Goal: Task Accomplishment & Management: Complete application form

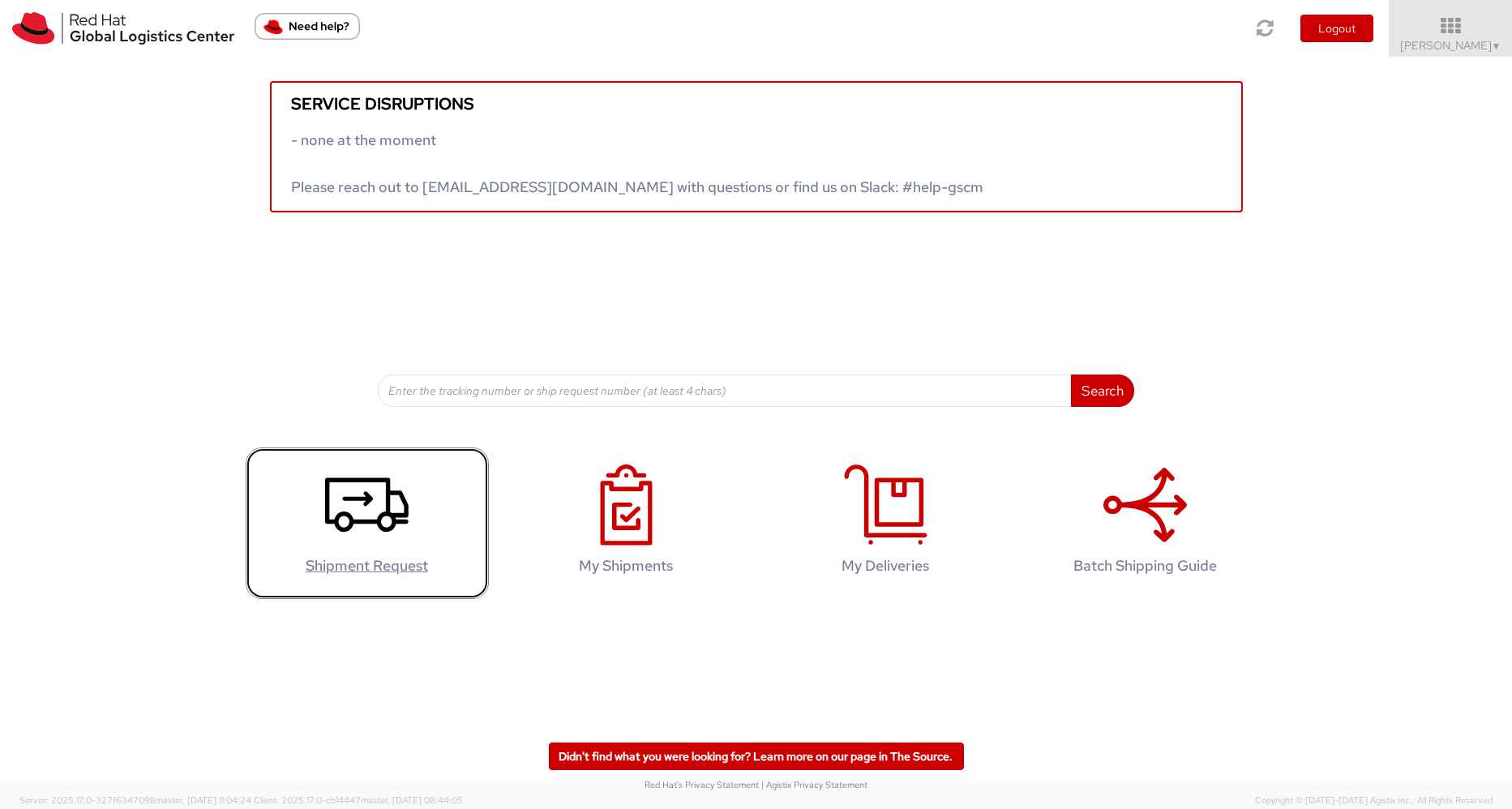
click at [348, 563] on h4 "Shipment Request" at bounding box center [367, 566] width 209 height 16
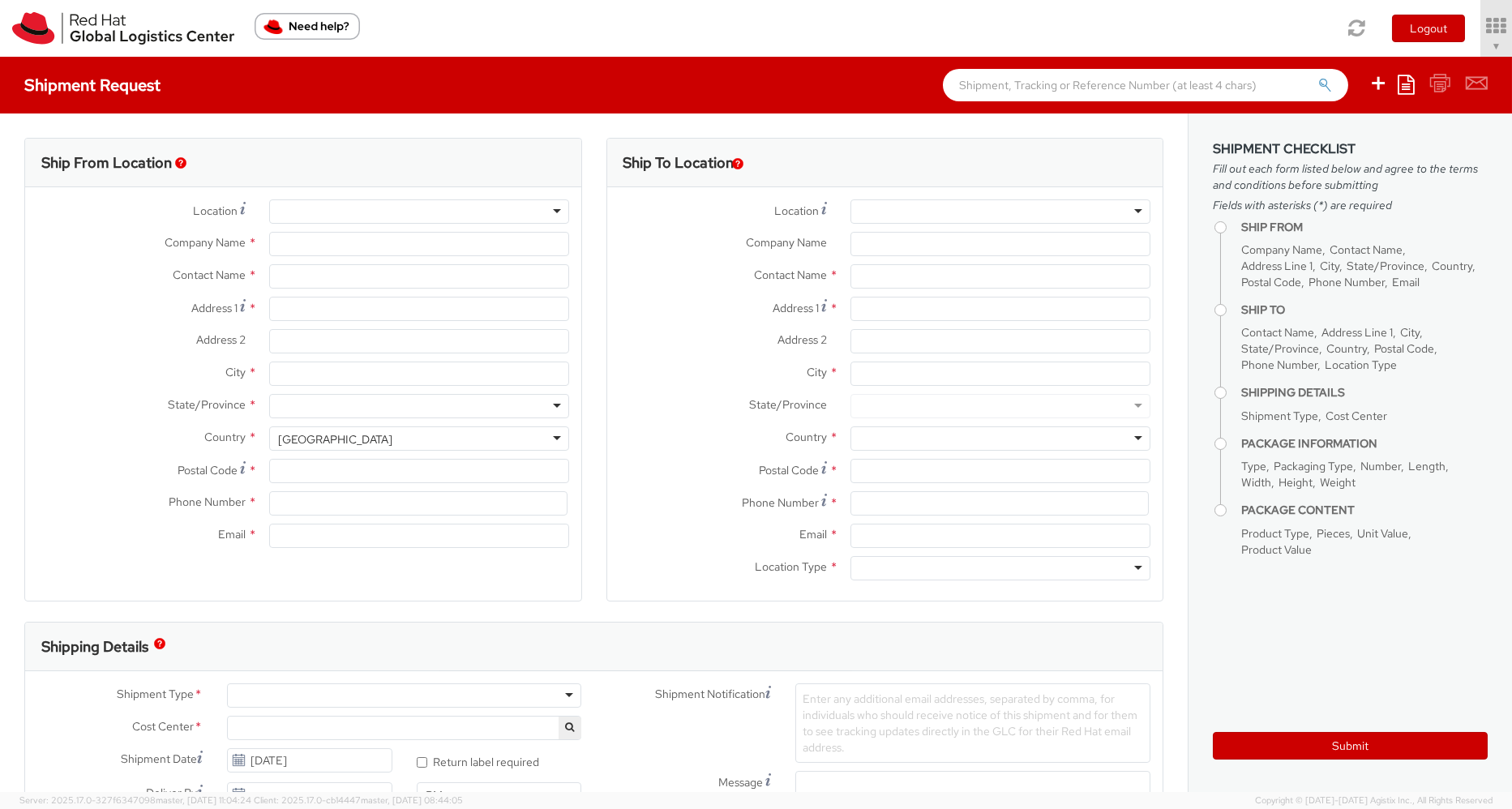
select select "757"
select select
type input "Red Hat, Inc."
type input "[PERSON_NAME]"
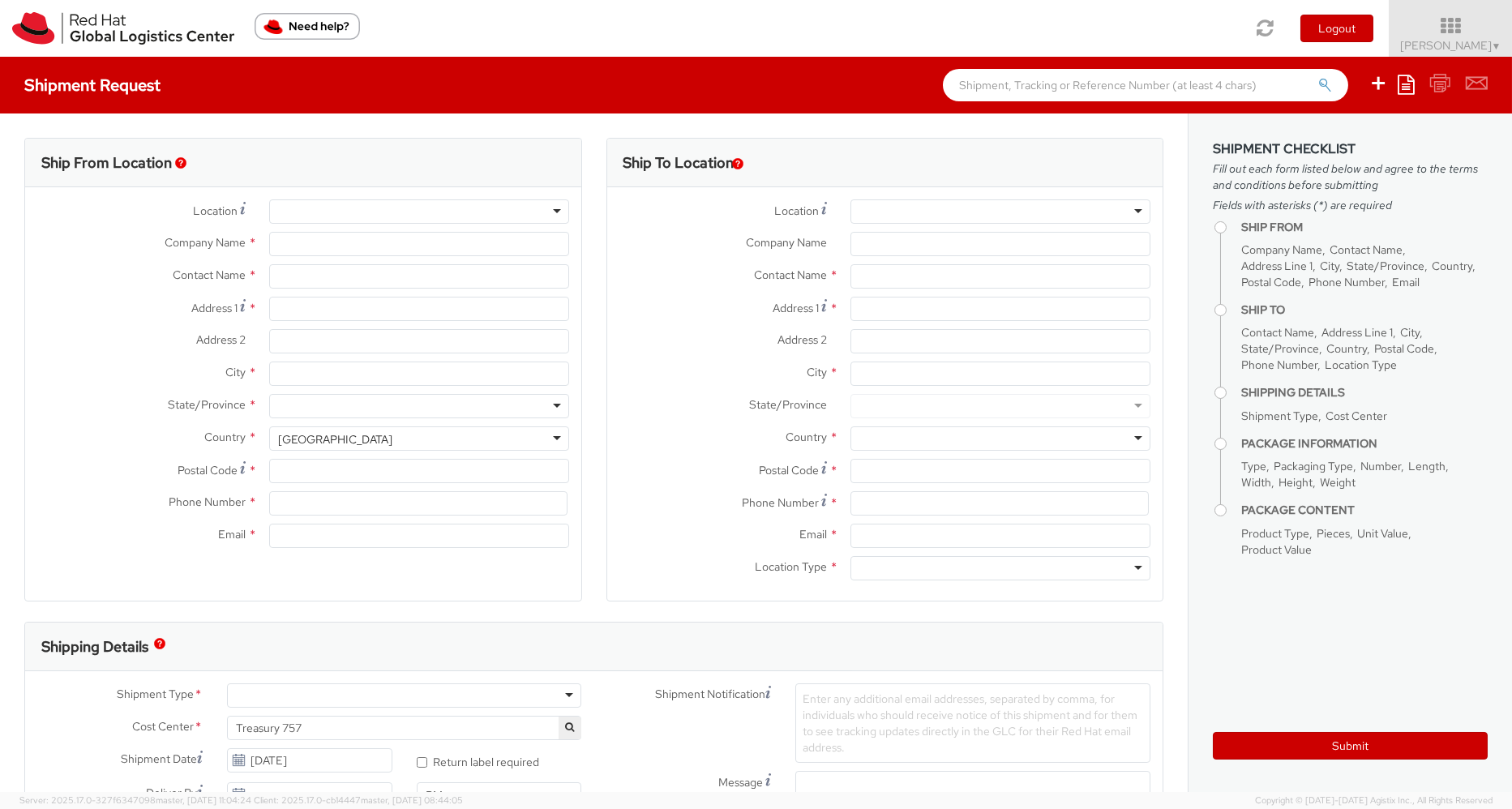
type input "100 East Davie Street"
type input "RALEIGH"
type input "27601"
type input "19193013243"
type input "abrooks@redhat.com"
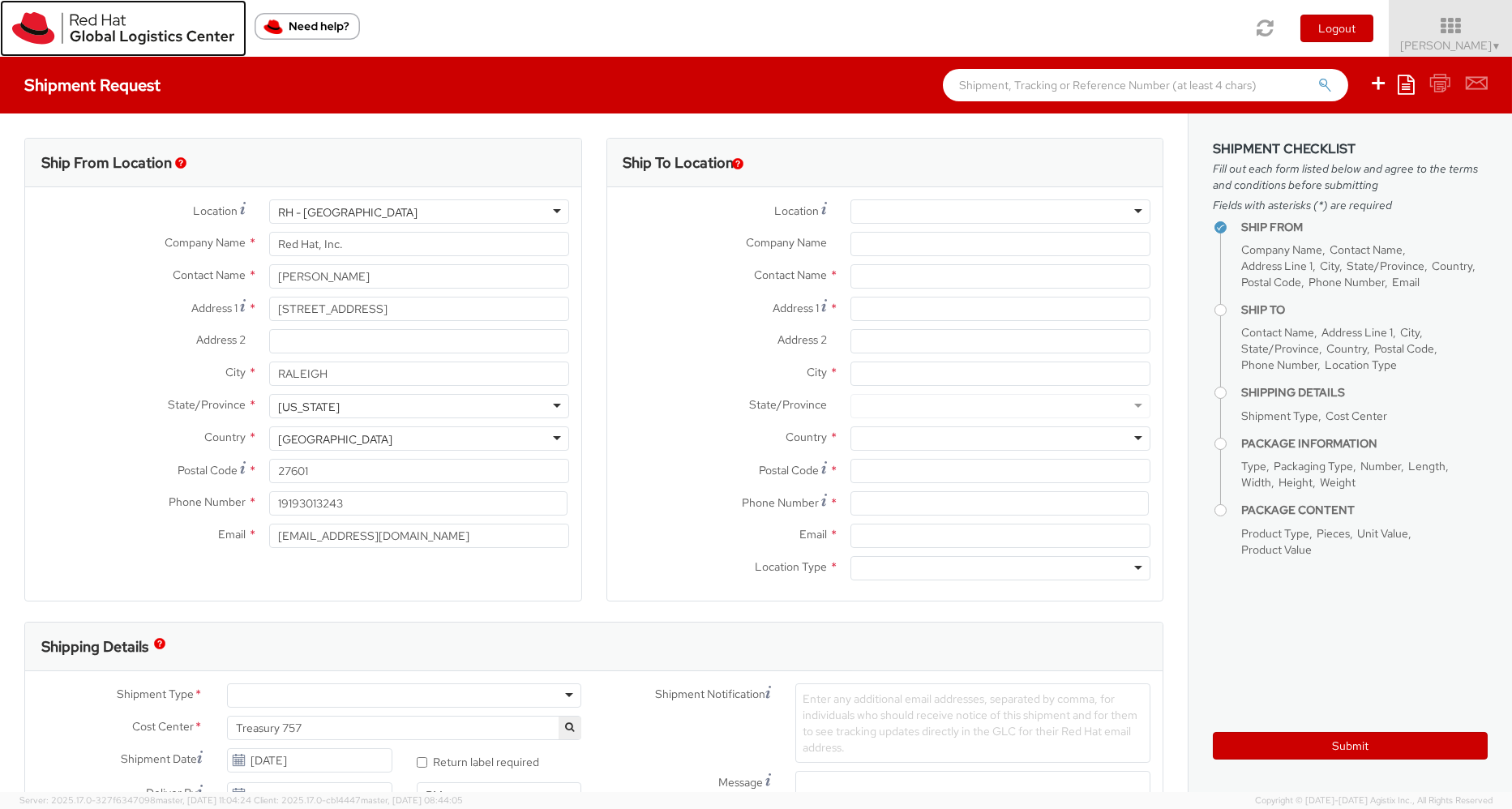
click at [110, 23] on img at bounding box center [122, 28] width 222 height 32
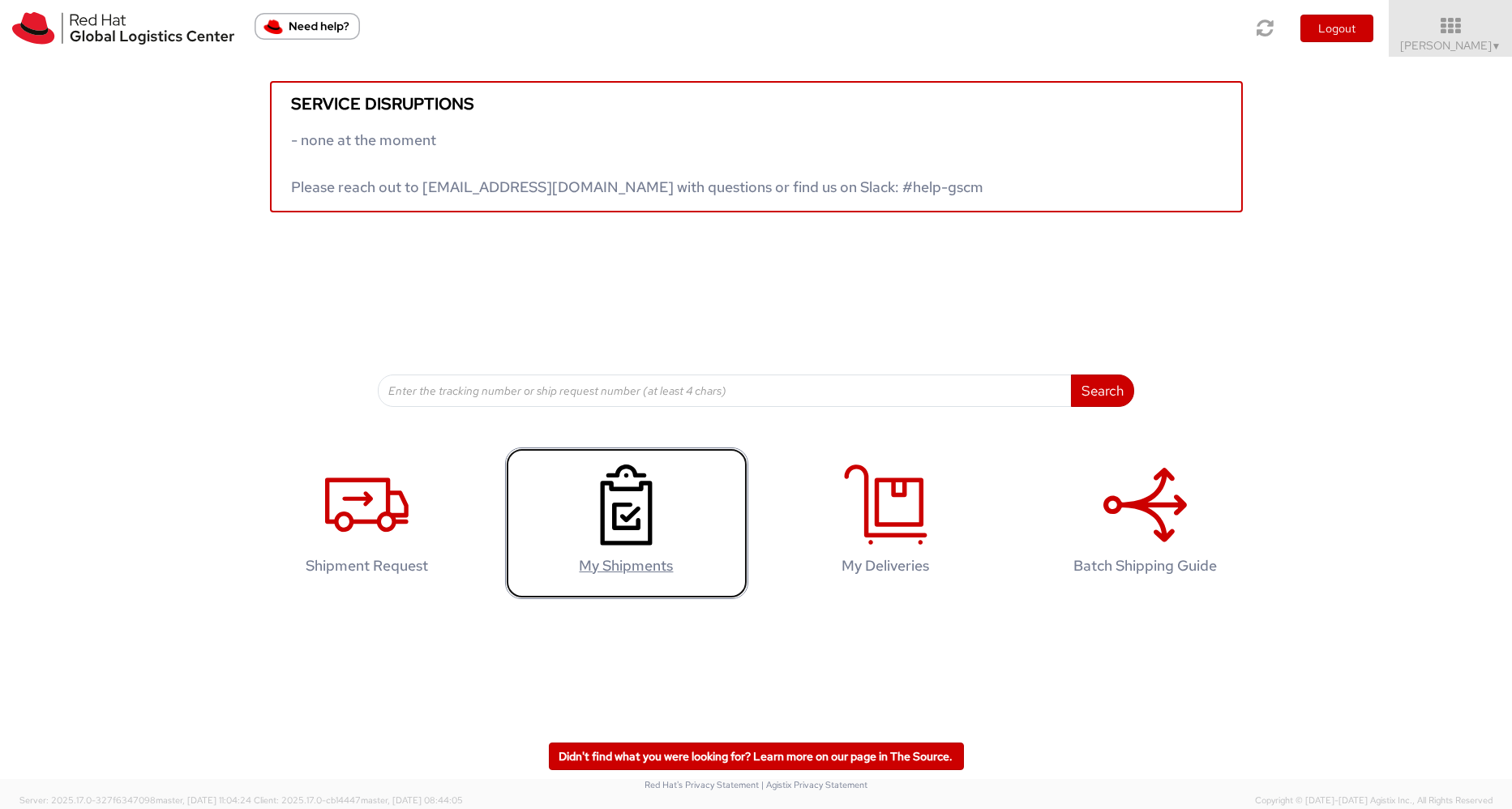
click at [620, 559] on h4 "My Shipments" at bounding box center [627, 566] width 209 height 16
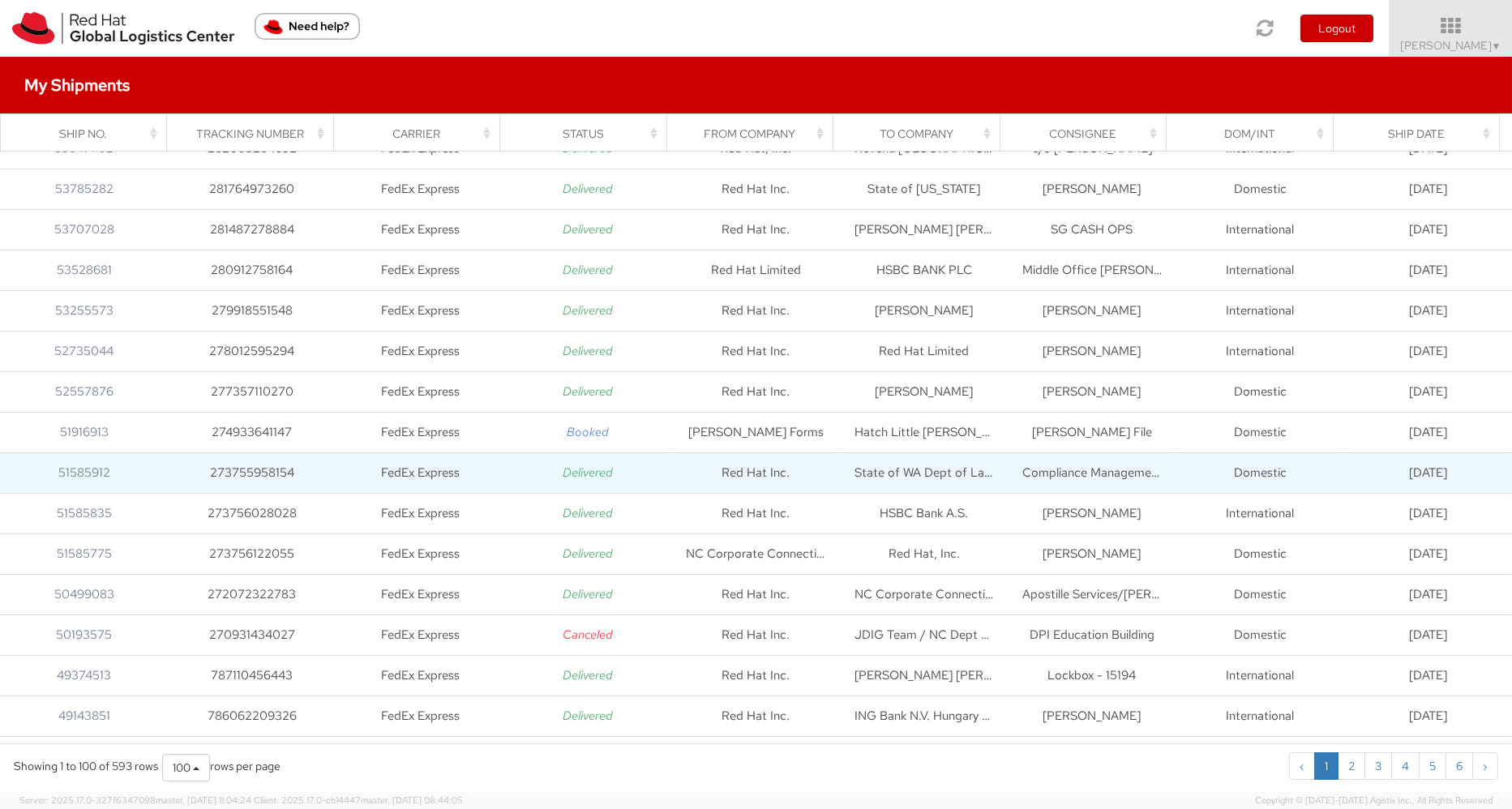
scroll to position [730, 0]
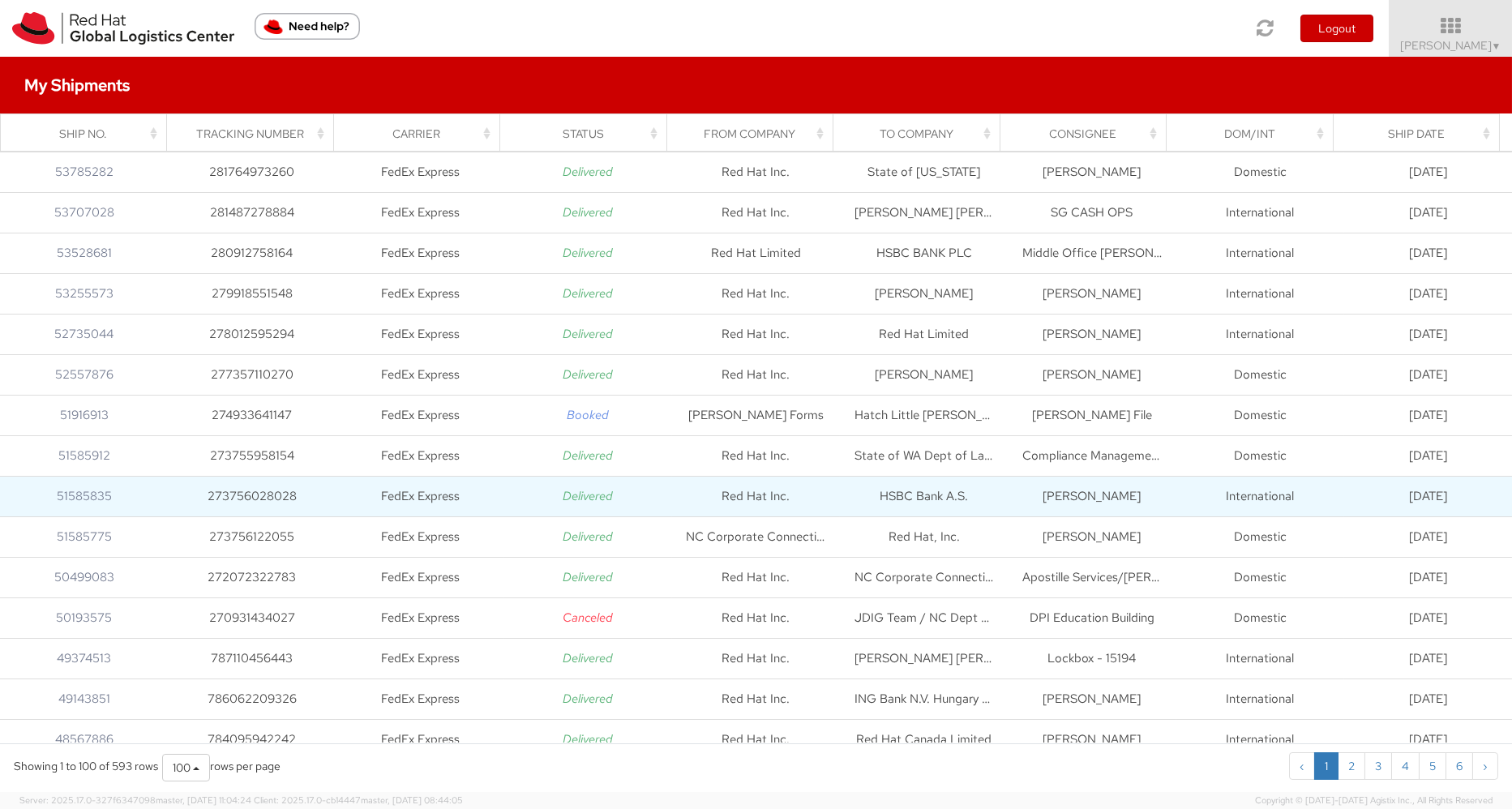
click at [917, 501] on td "HSBC Bank A.S." at bounding box center [924, 497] width 168 height 41
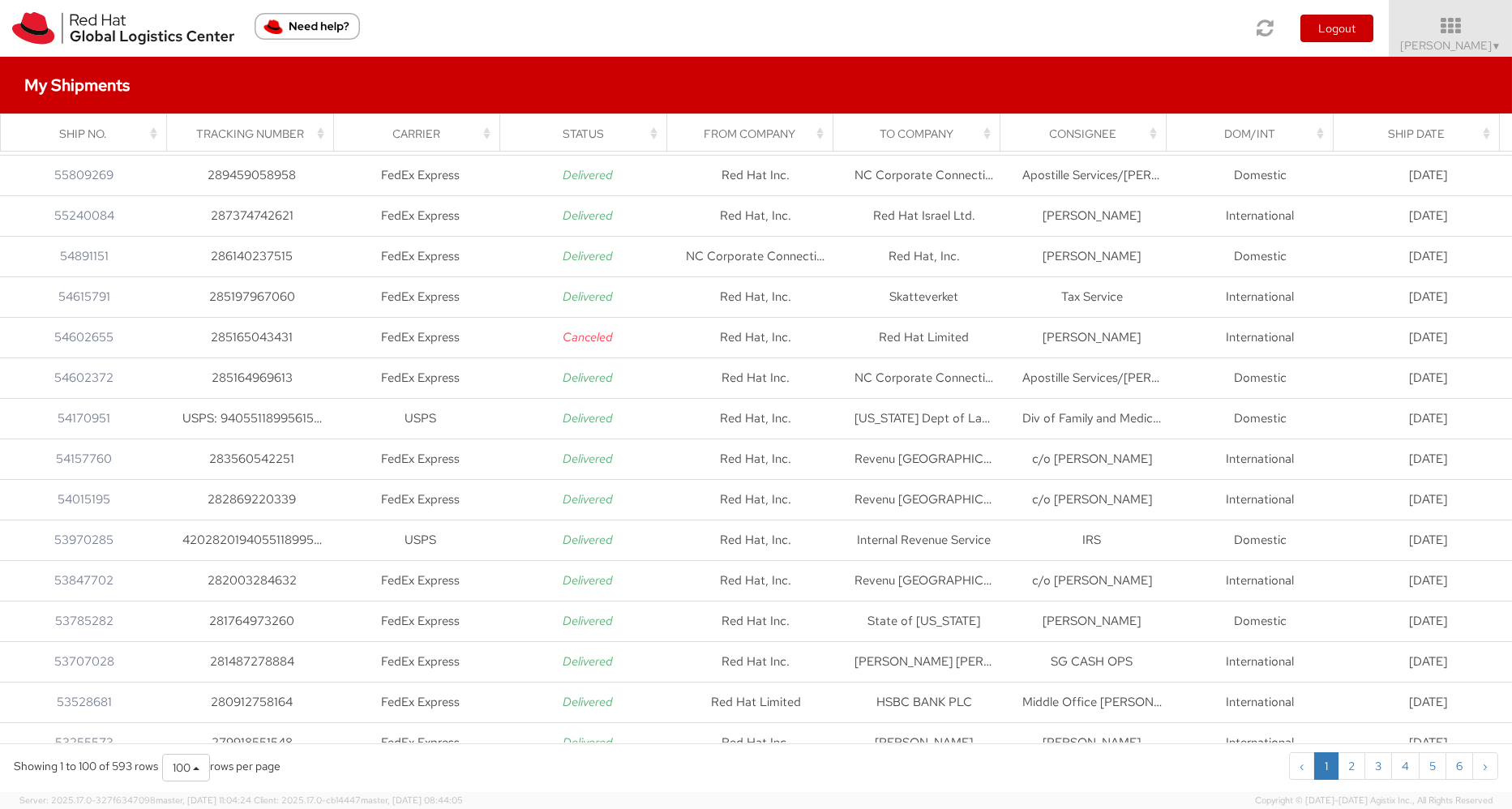
scroll to position [81, 0]
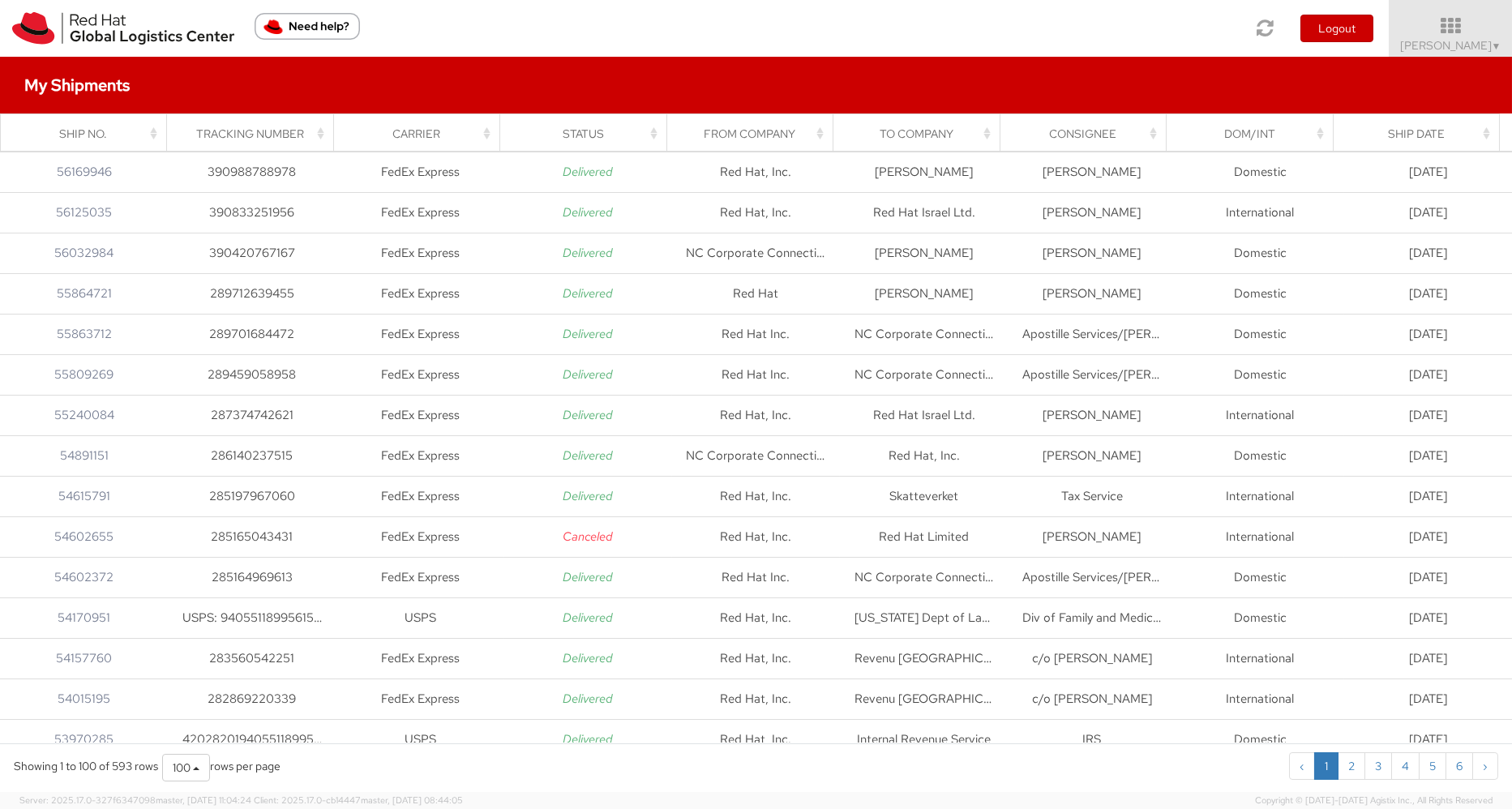
click at [80, 79] on h4 "My Shipments" at bounding box center [77, 85] width 105 height 18
click at [101, 33] on img at bounding box center [122, 28] width 222 height 32
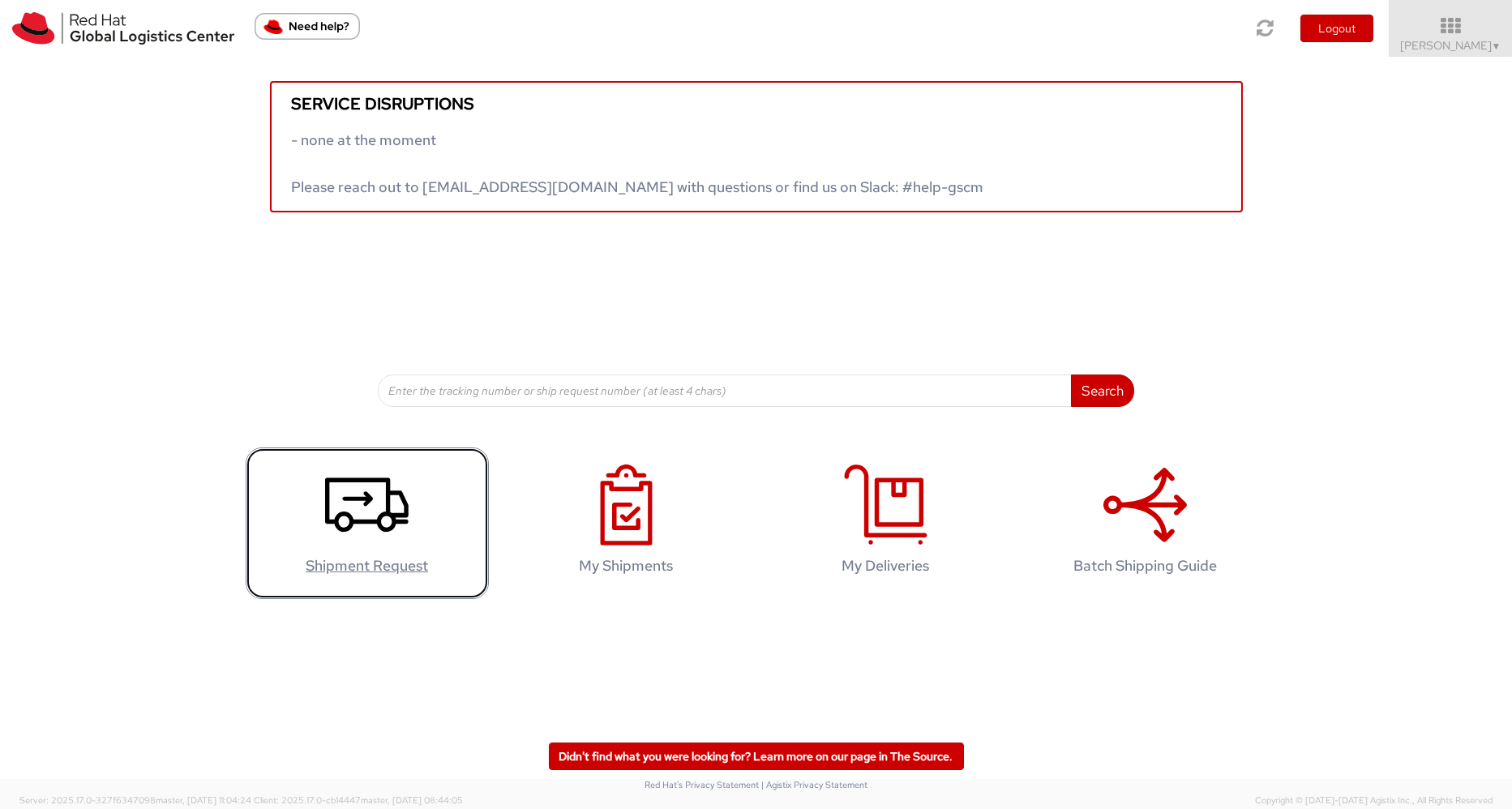
click at [347, 534] on icon at bounding box center [367, 505] width 83 height 81
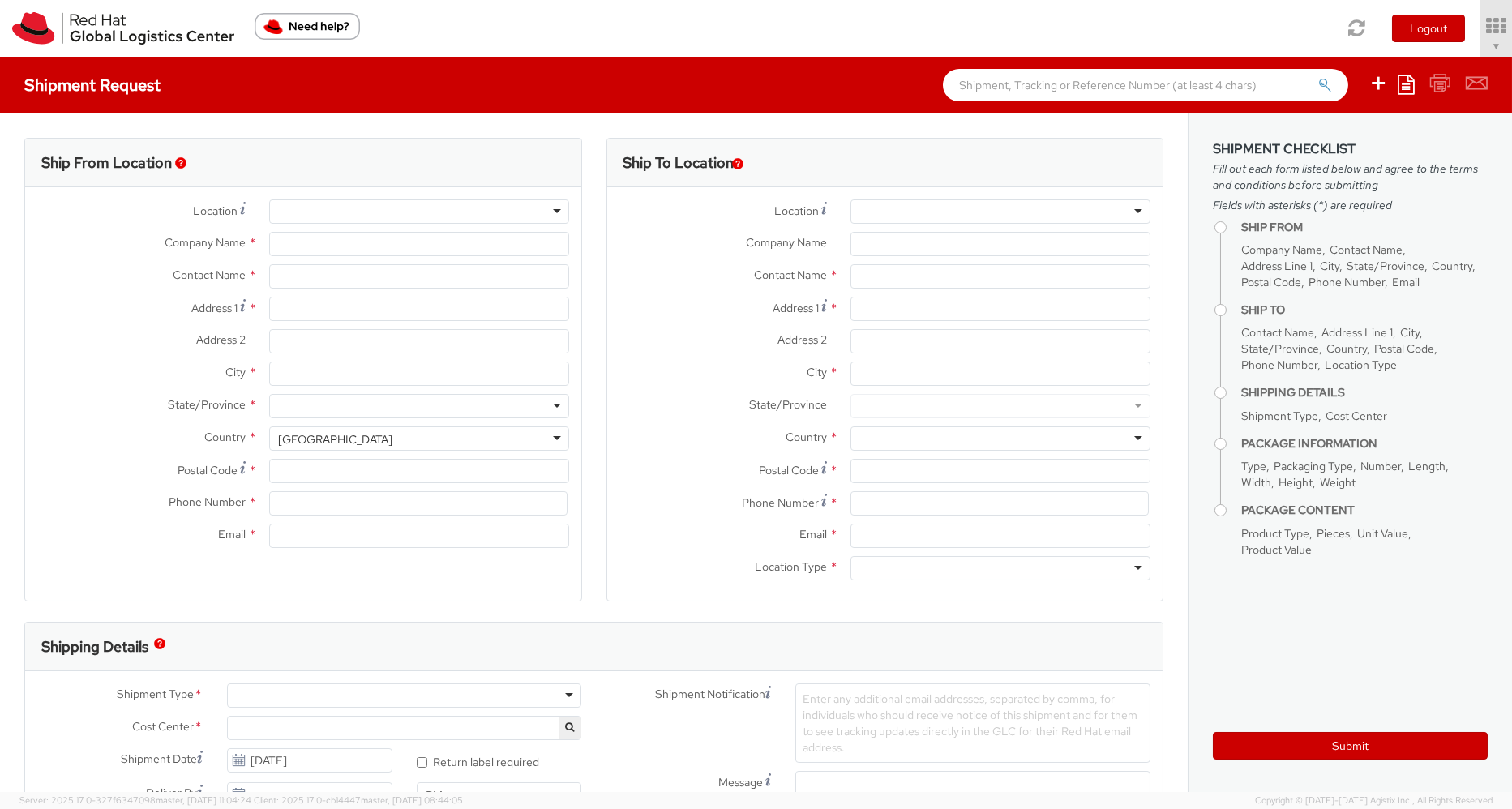
select select "757"
type input "Red Hat, Inc."
type input "[PERSON_NAME]"
type input "100 East Davie Street"
type input "RALEIGH"
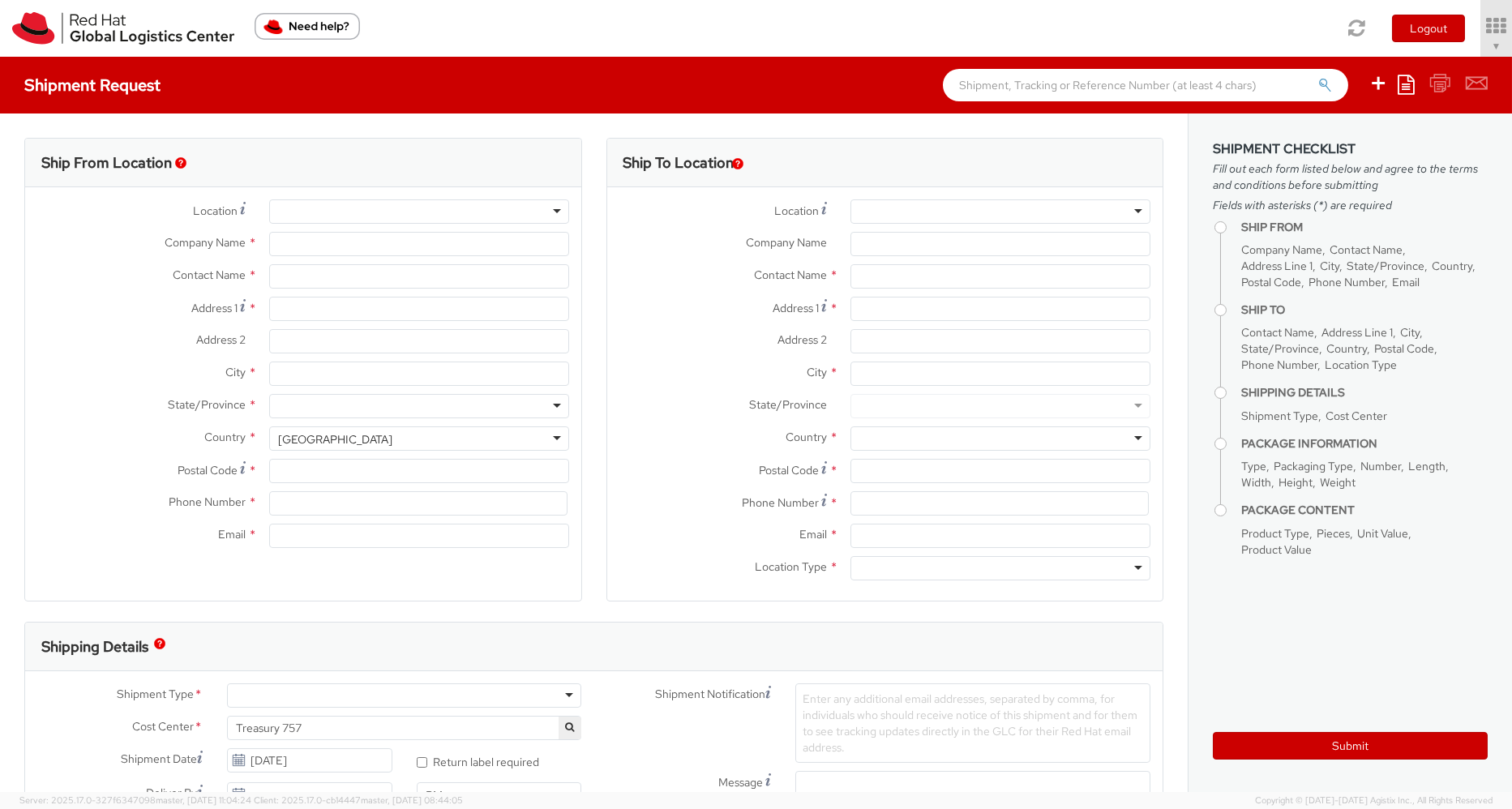
type input "27601"
type input "19193013243"
type input "abrooks@redhat.com"
select select
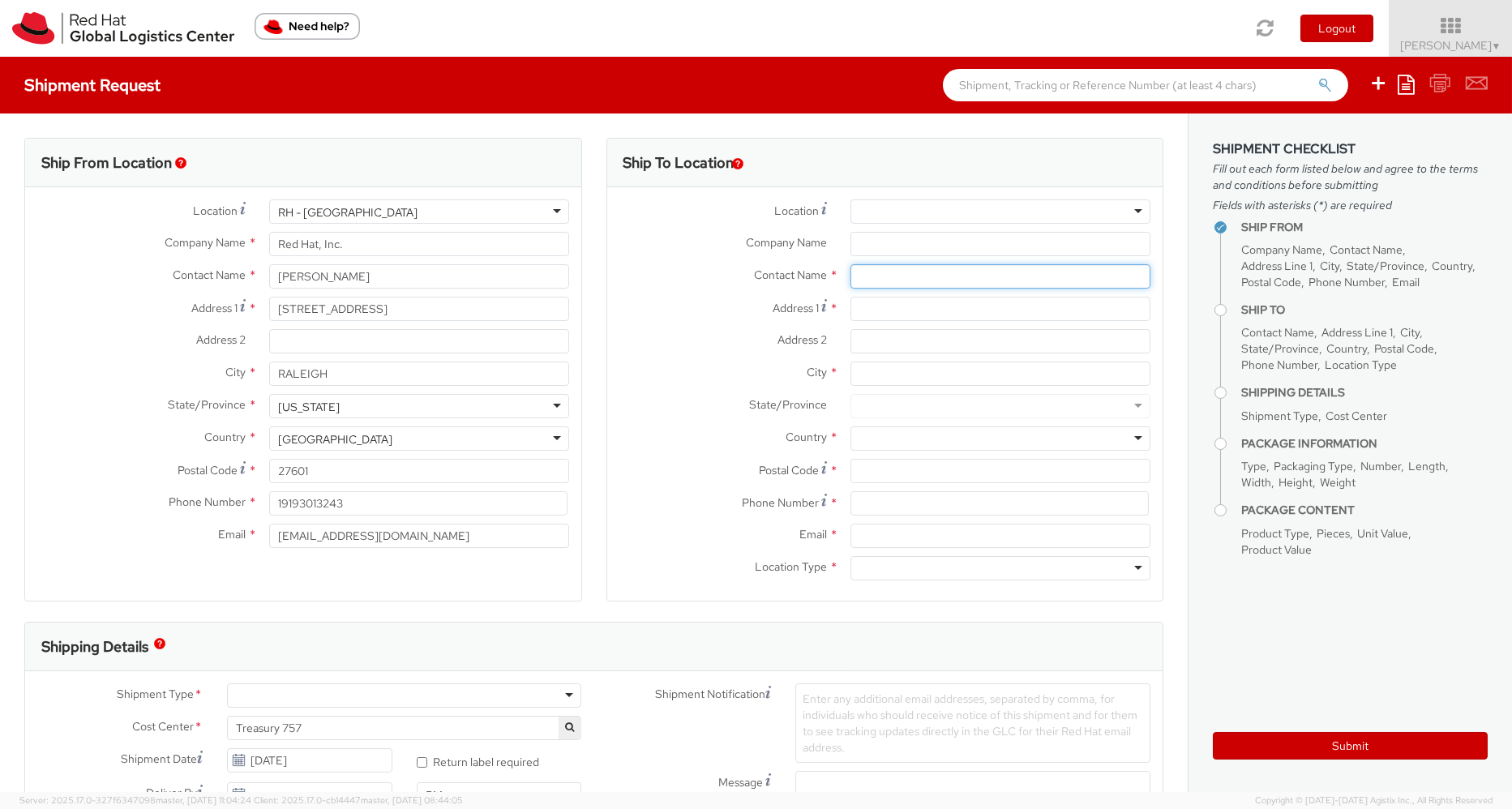
click at [891, 278] on input "text" at bounding box center [1000, 276] width 300 height 25
paste input "KÜRESEL BANKACILIK MUHABERAT"
type input "KÜRESEL BANKACILIK MUHABERAT"
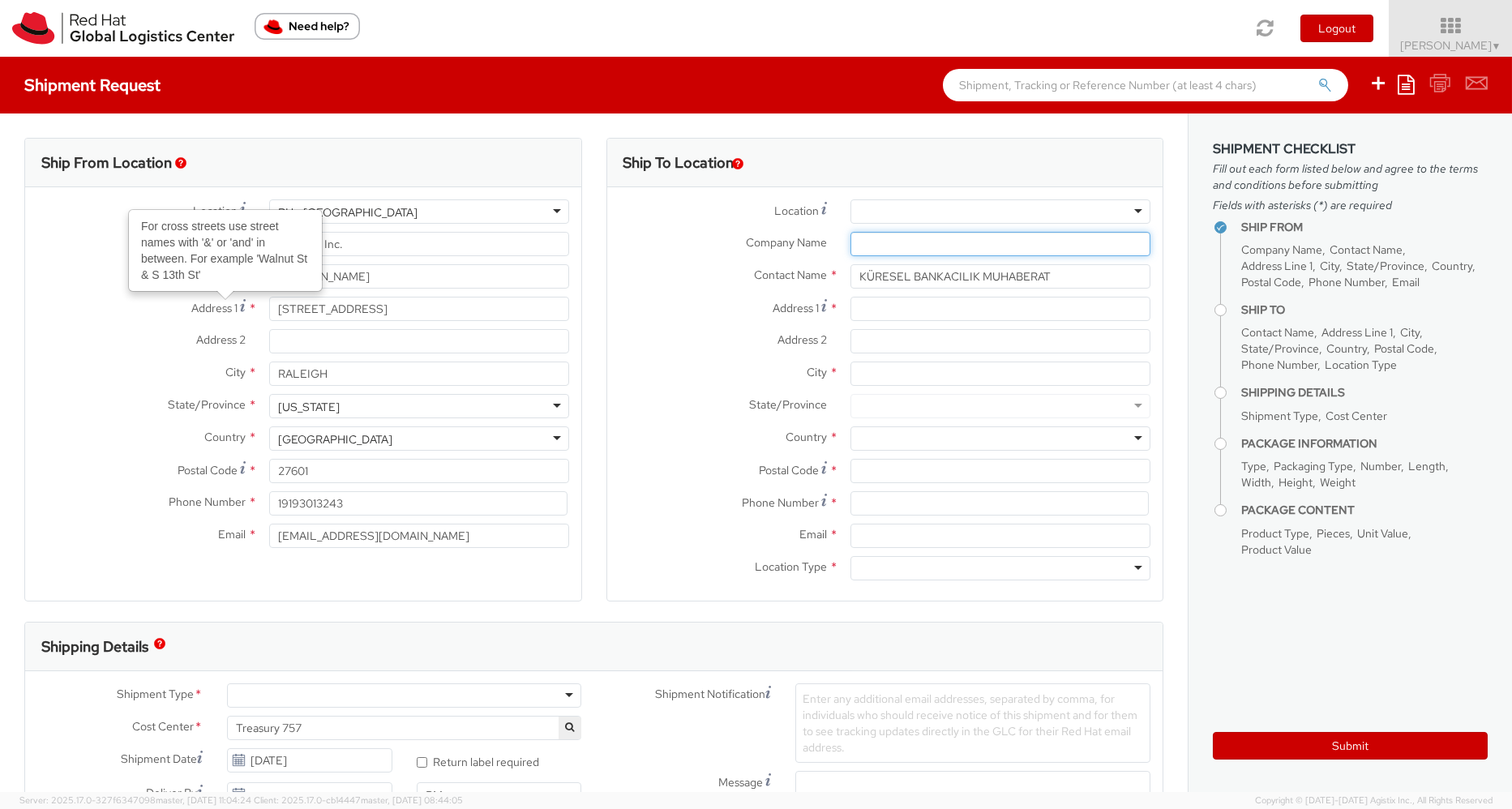
click at [858, 240] on input "Company Name *" at bounding box center [1000, 244] width 300 height 25
paste input "HSBC BANK A.S."
type input "HSBC BANK A.S."
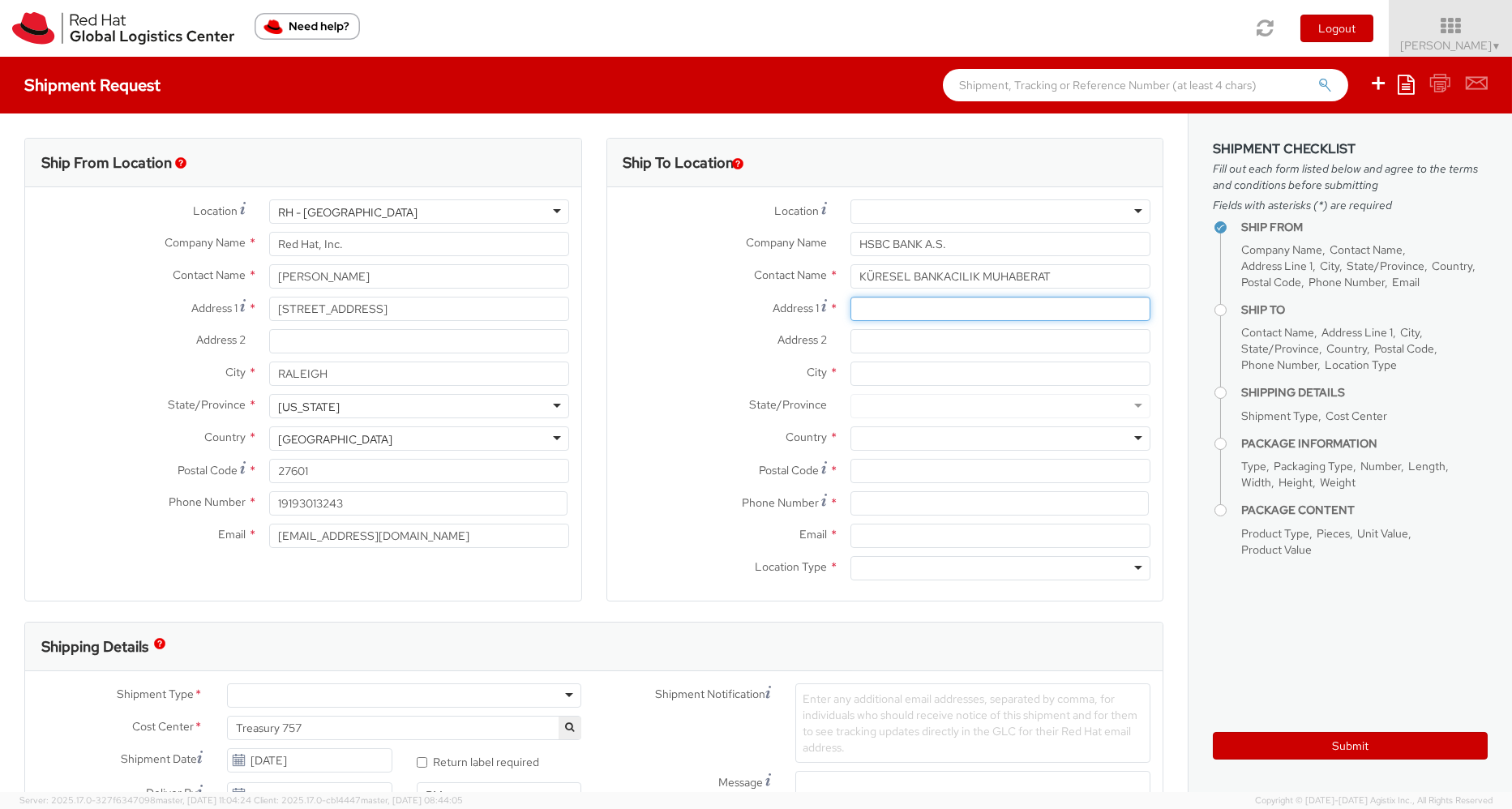
click at [864, 306] on input "Address 1 *" at bounding box center [1000, 308] width 300 height 25
paste input "Esentepe Mah. Büyükdere Cad"
type input "Esentepe Mah. Büyükdere Cad"
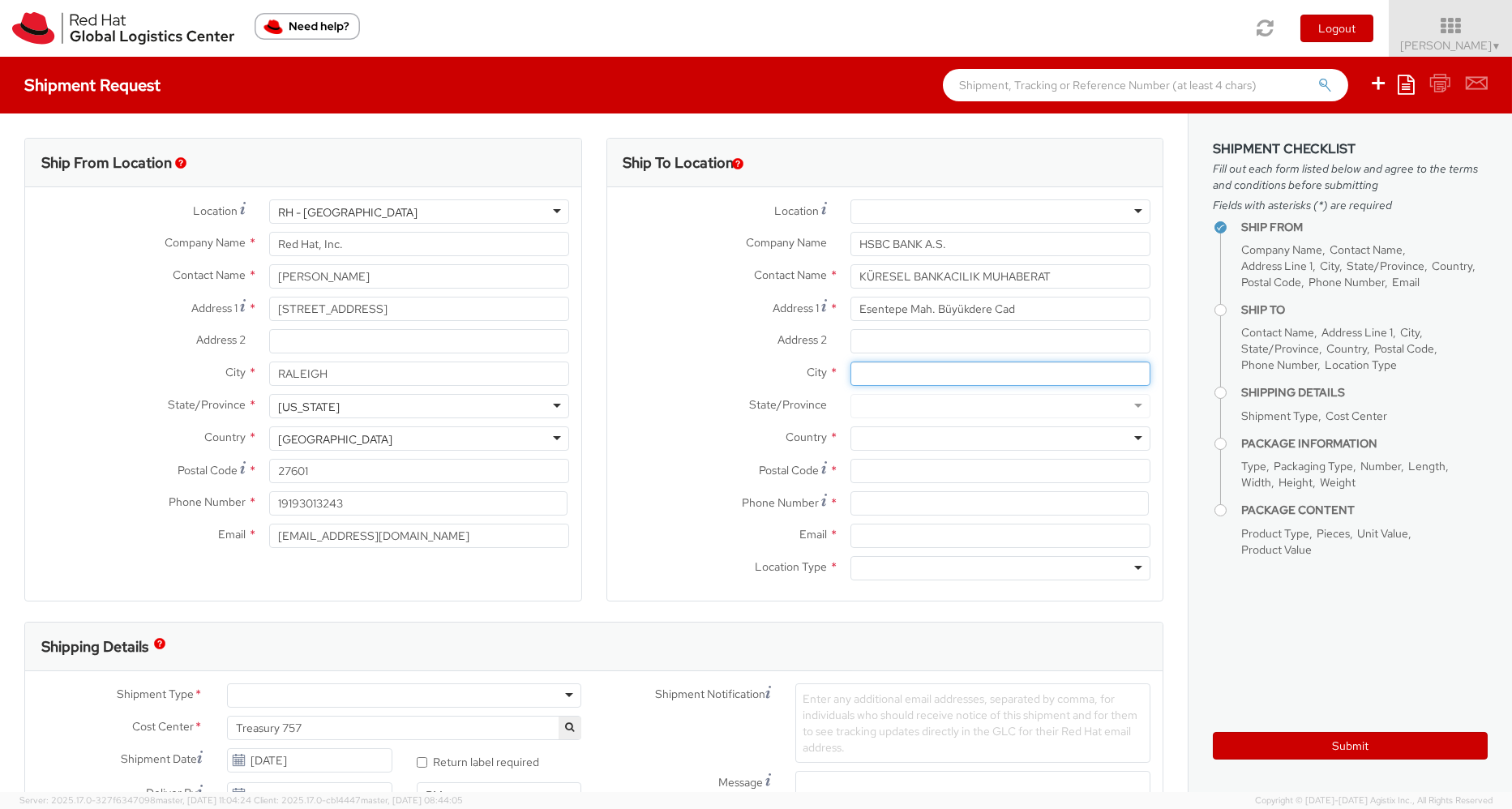
click at [868, 375] on input "City *" at bounding box center [1000, 374] width 300 height 25
type input "Sisli - Istanbul"
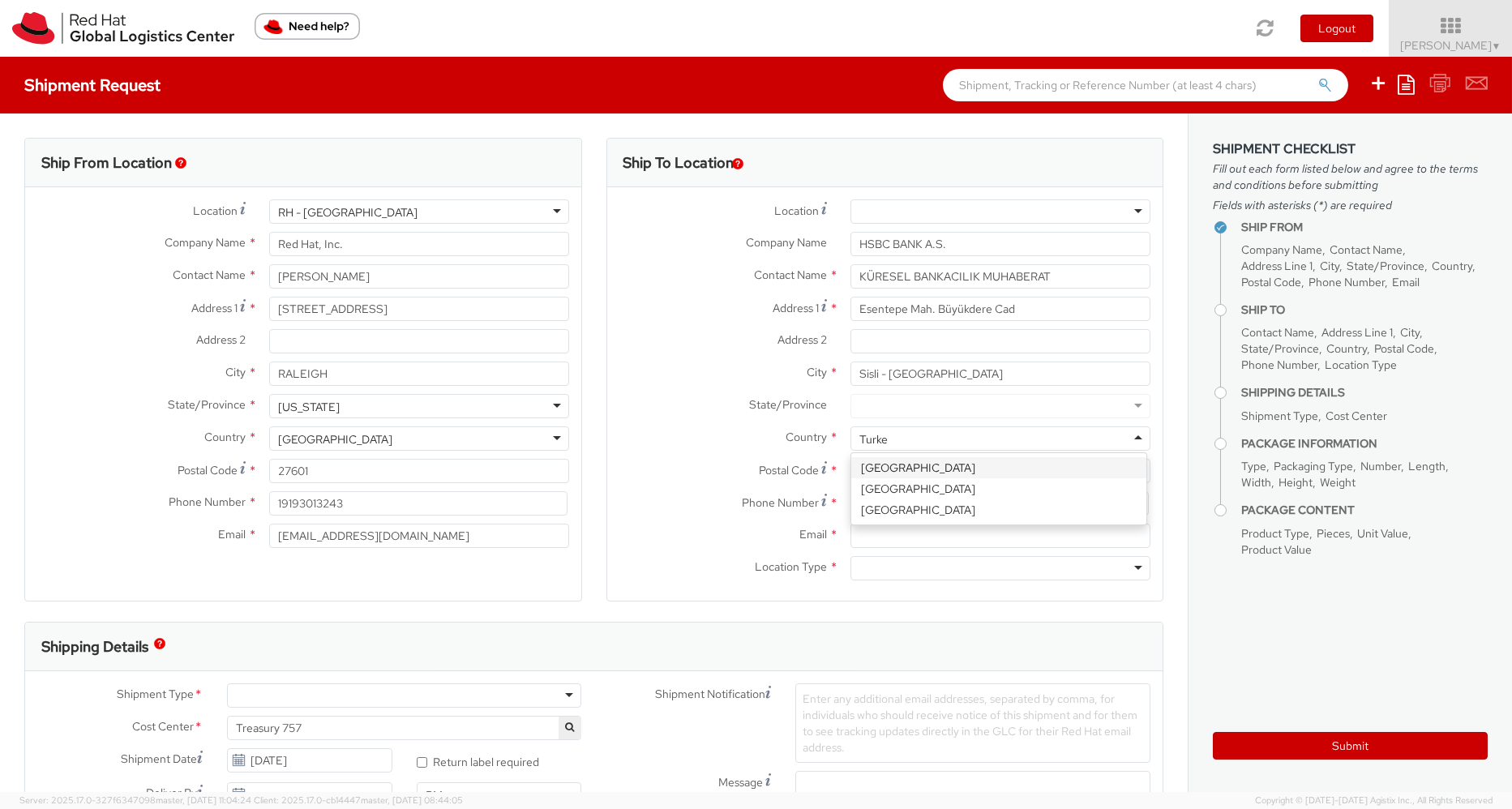
type input "Turkey"
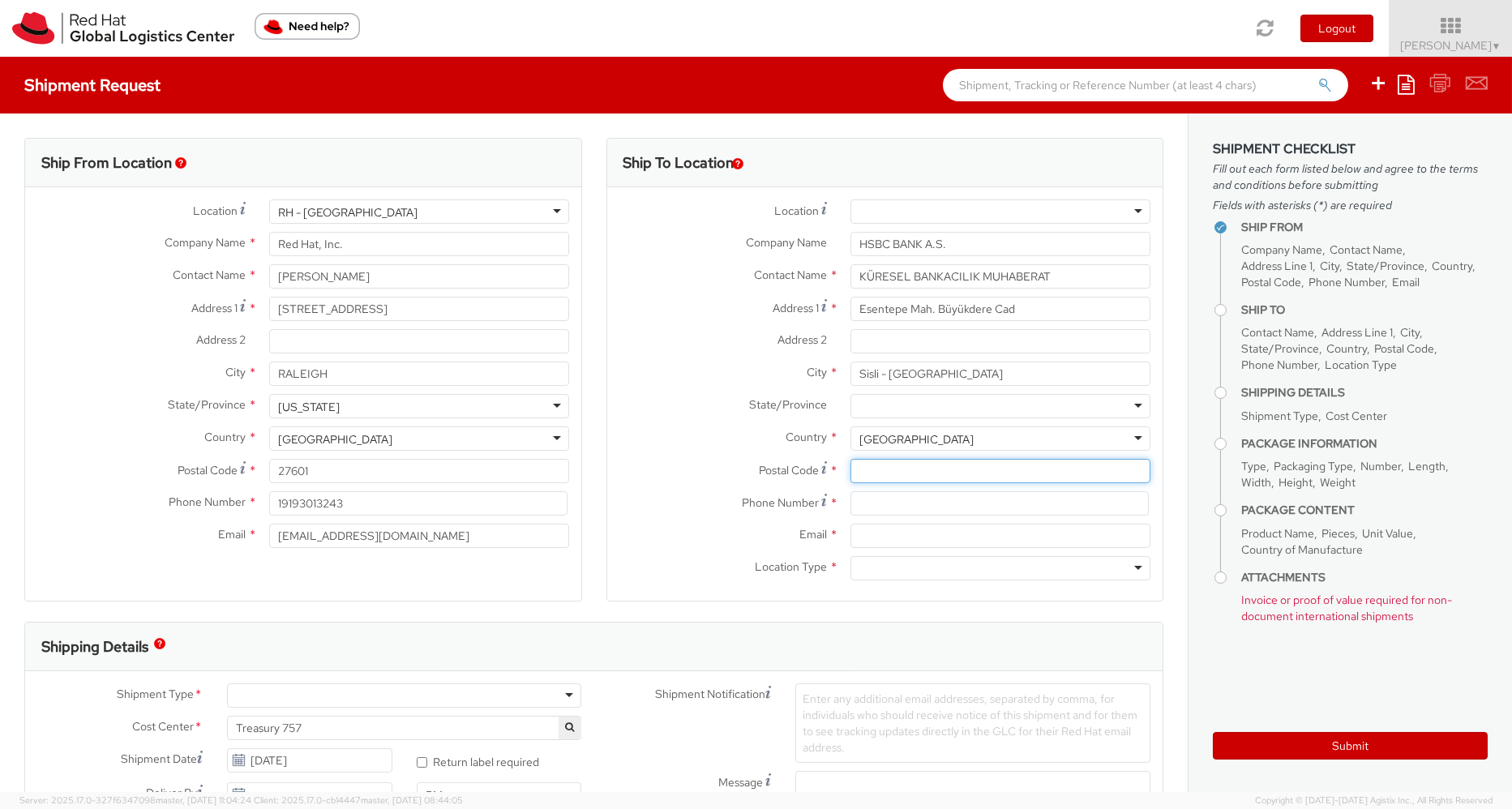
click at [879, 471] on input "Postal Code *" at bounding box center [1000, 471] width 300 height 25
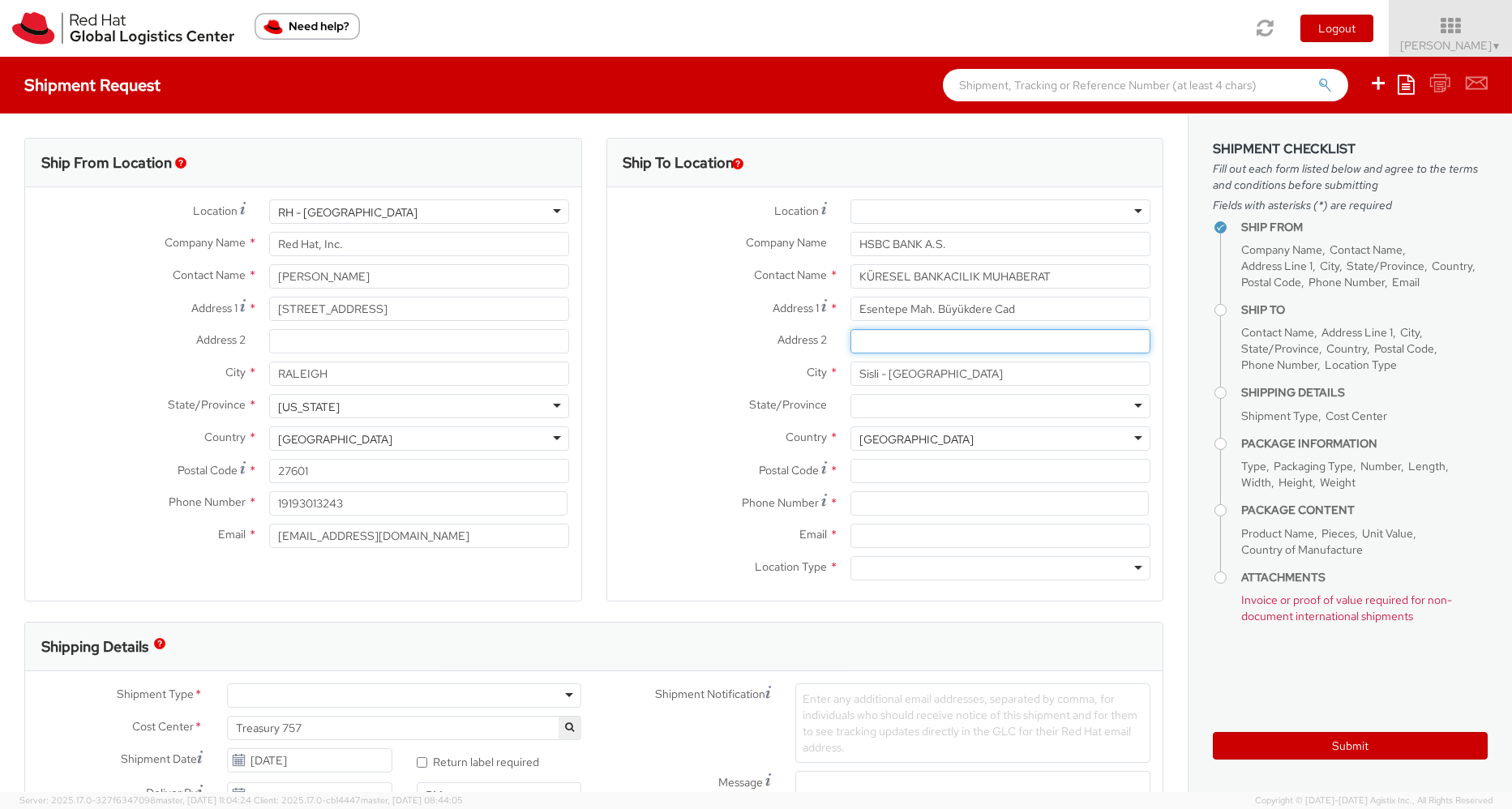
click at [855, 346] on input "Address 2 *" at bounding box center [1000, 341] width 300 height 25
type input "No 128"
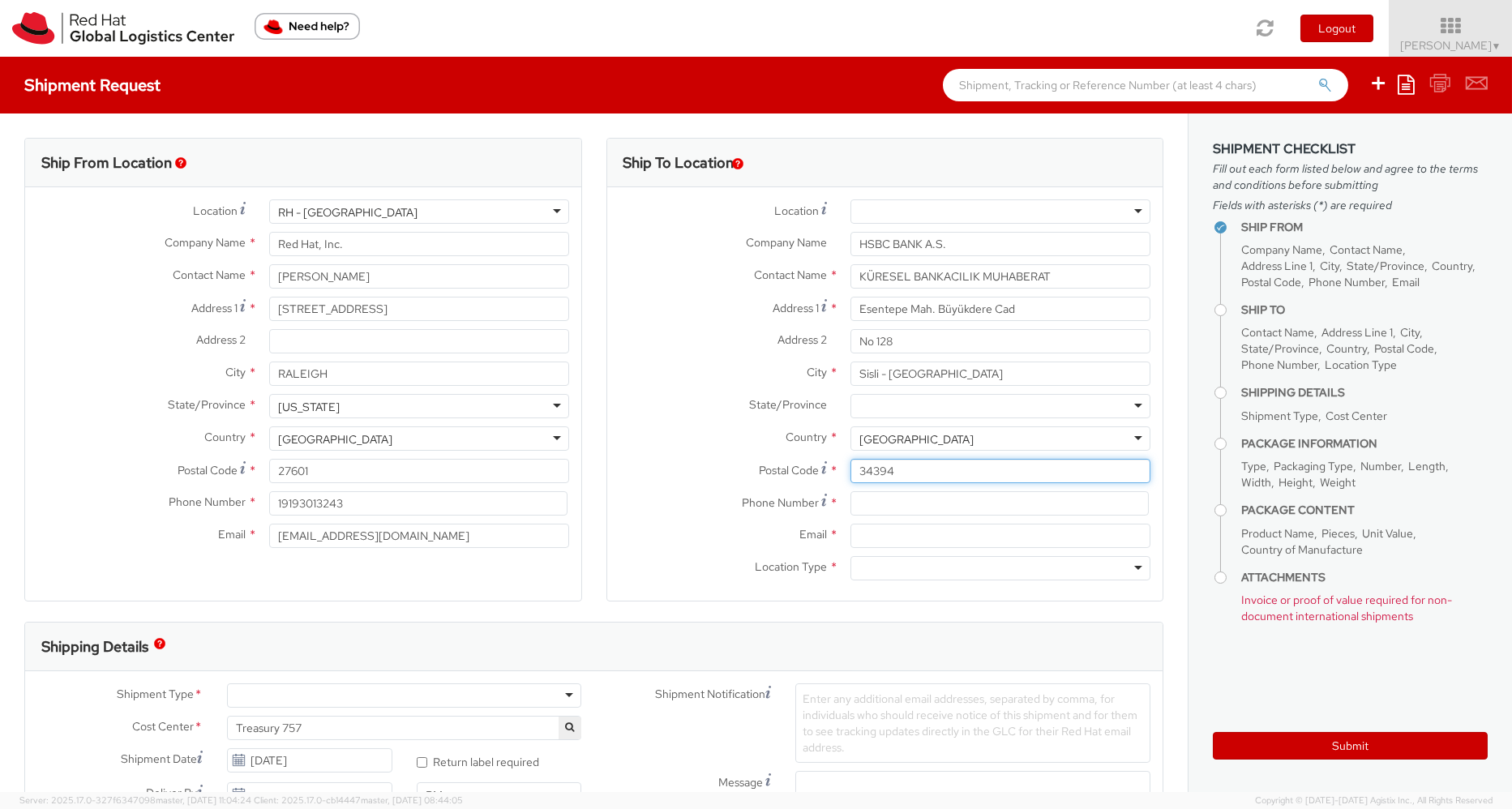
type input "34394"
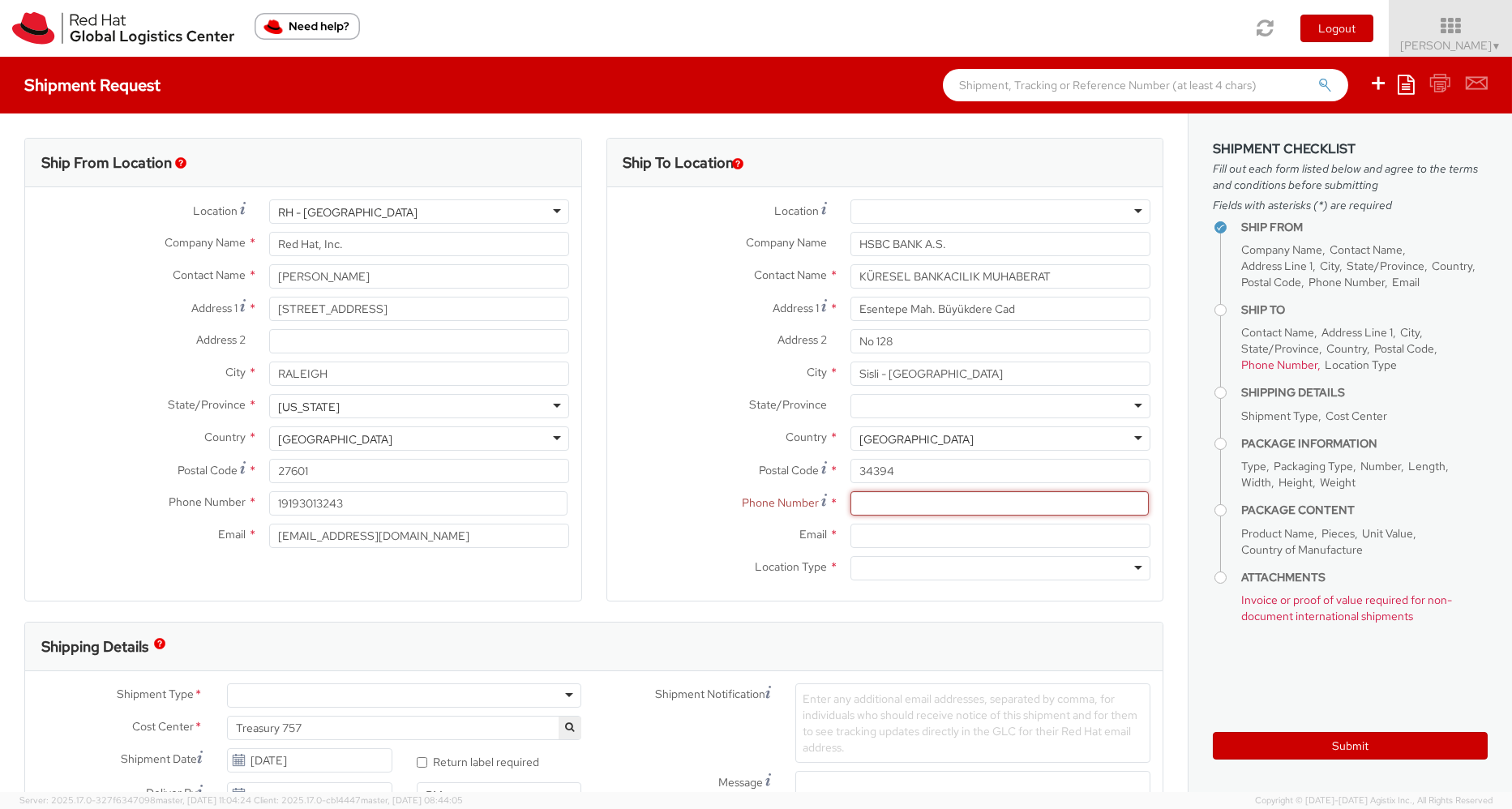
click at [886, 503] on input at bounding box center [999, 503] width 298 height 25
paste input "+90 212 376 43 36"
type input "+90 212 376 43 36"
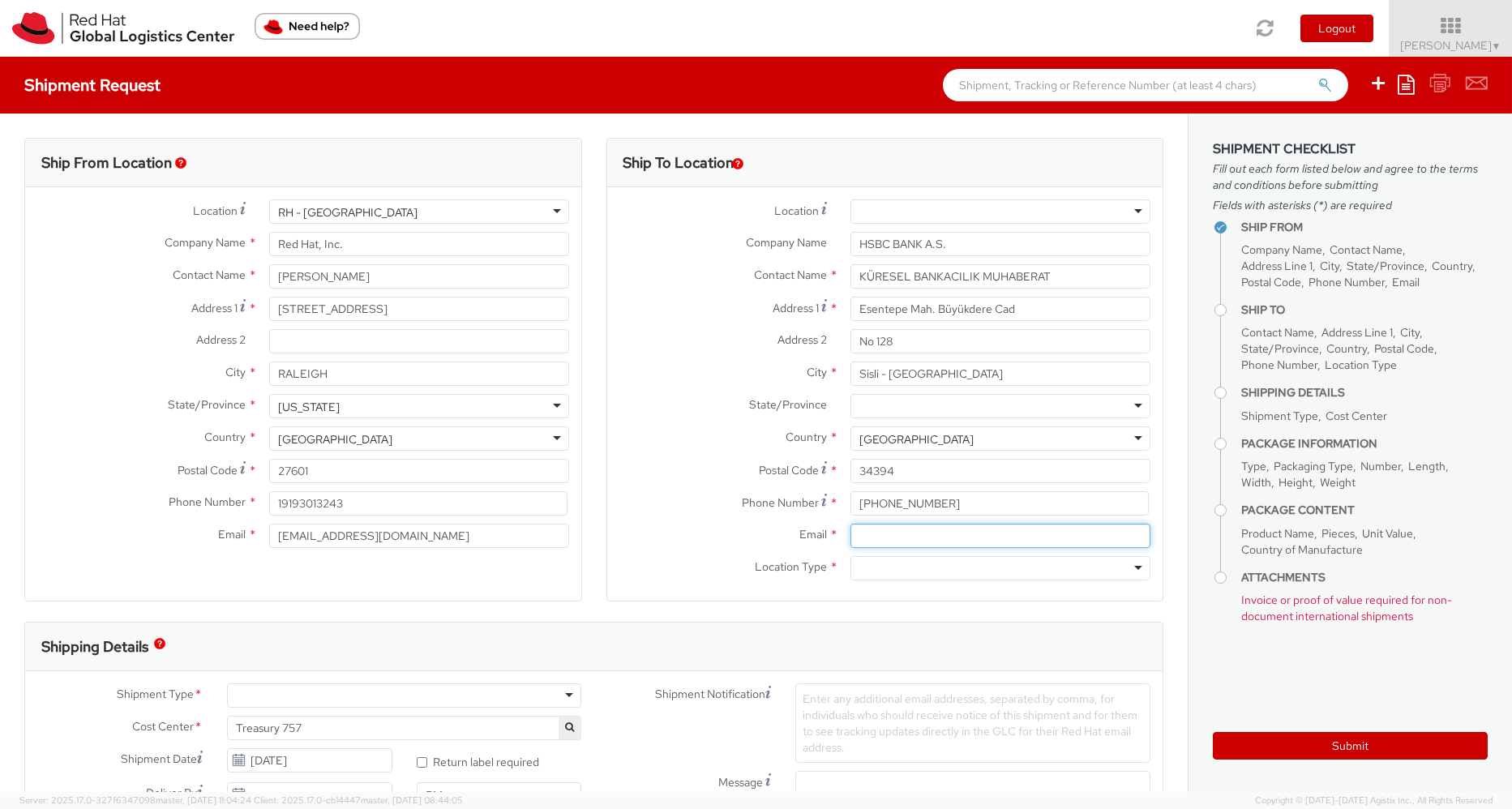
click at [868, 536] on input "Email *" at bounding box center [1000, 536] width 300 height 25
click at [889, 545] on input "Email *" at bounding box center [1000, 536] width 300 height 25
paste input "nakityonetimikureselbankacilik@hsbc.com.tr"
type input "nakityonetimikureselbankacilik@hsbc.com.tr"
click at [855, 566] on div at bounding box center [1000, 569] width 300 height 25
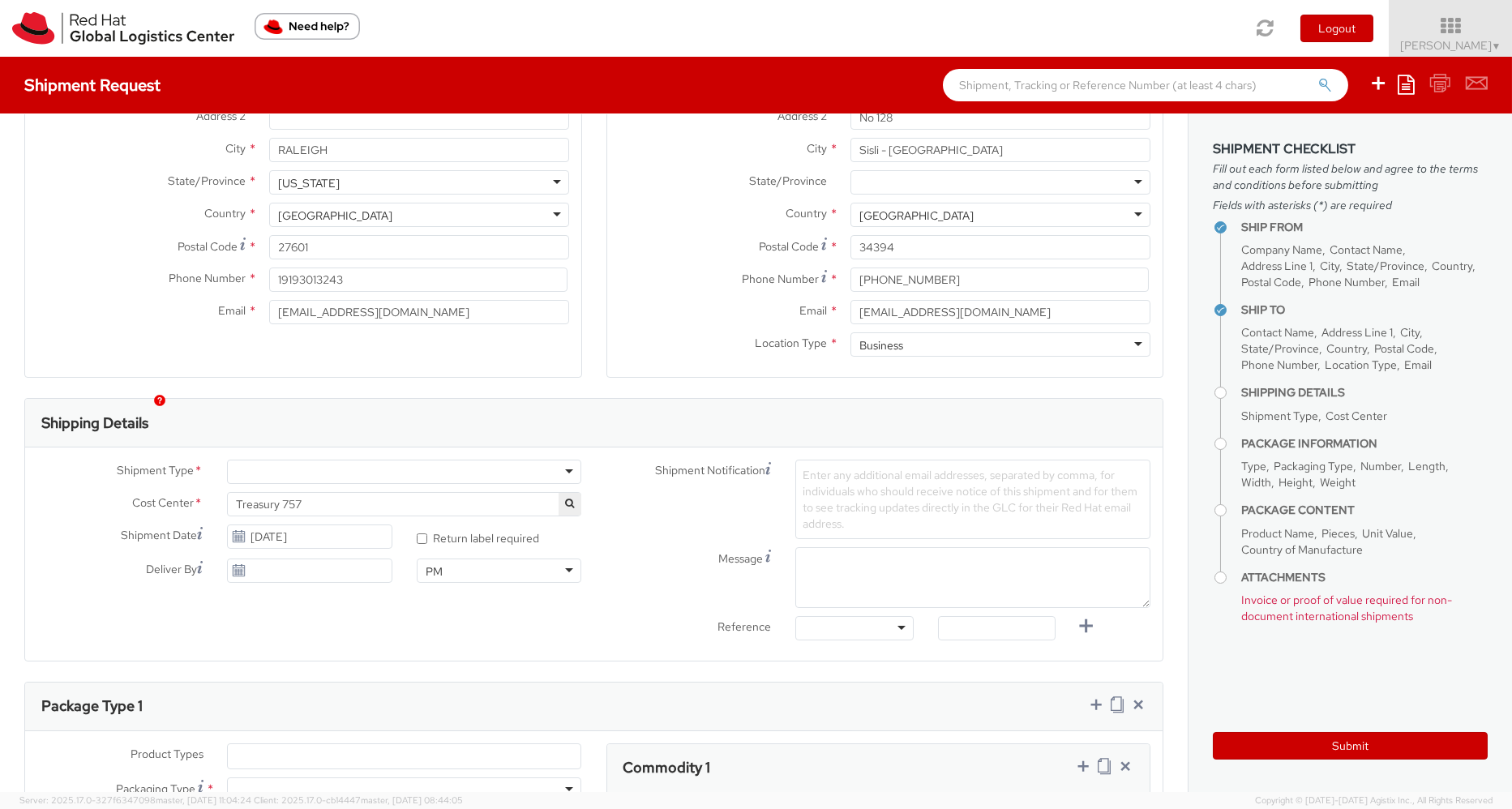
scroll to position [243, 0]
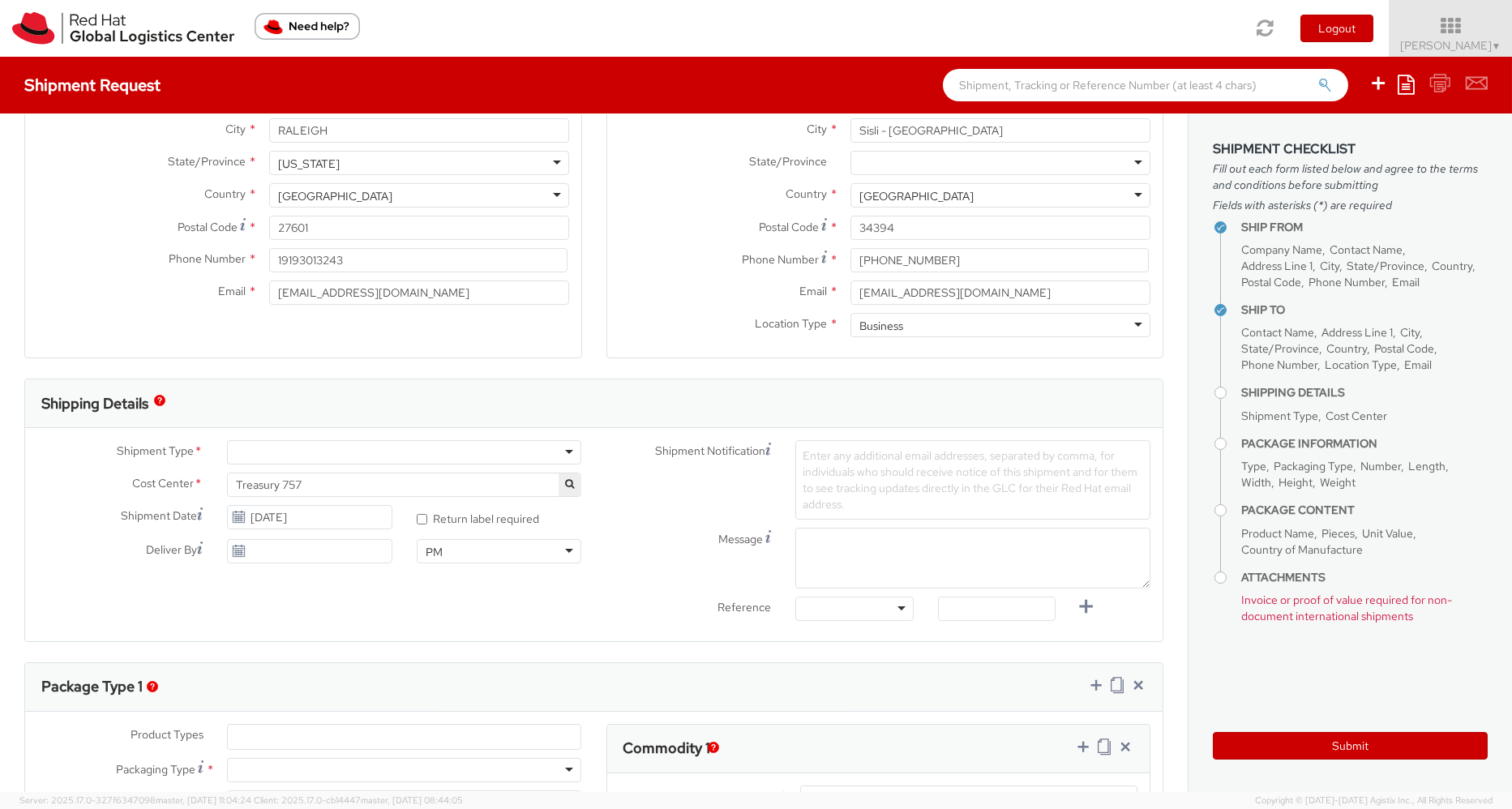
click at [489, 452] on div at bounding box center [404, 452] width 355 height 25
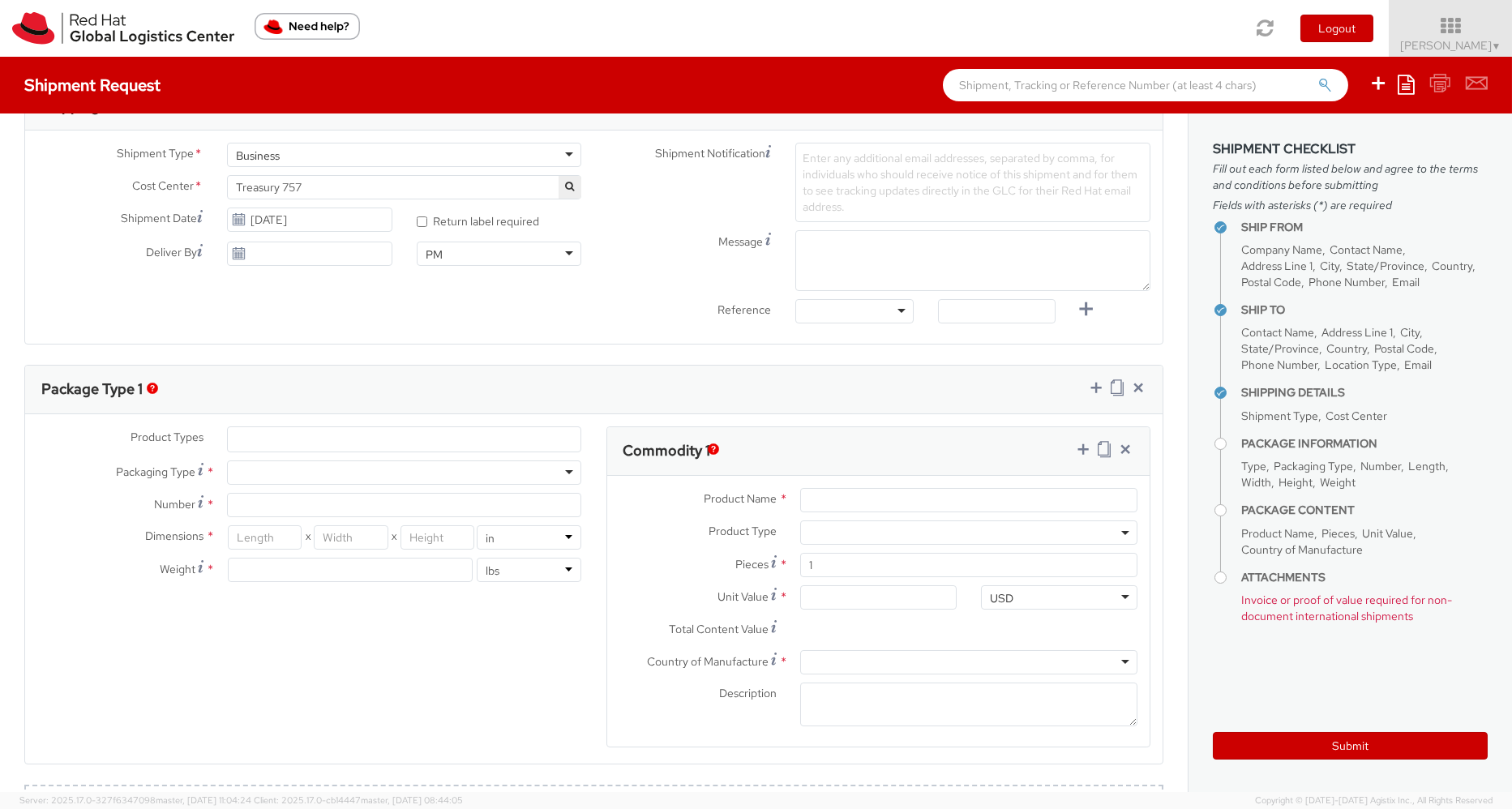
scroll to position [568, 0]
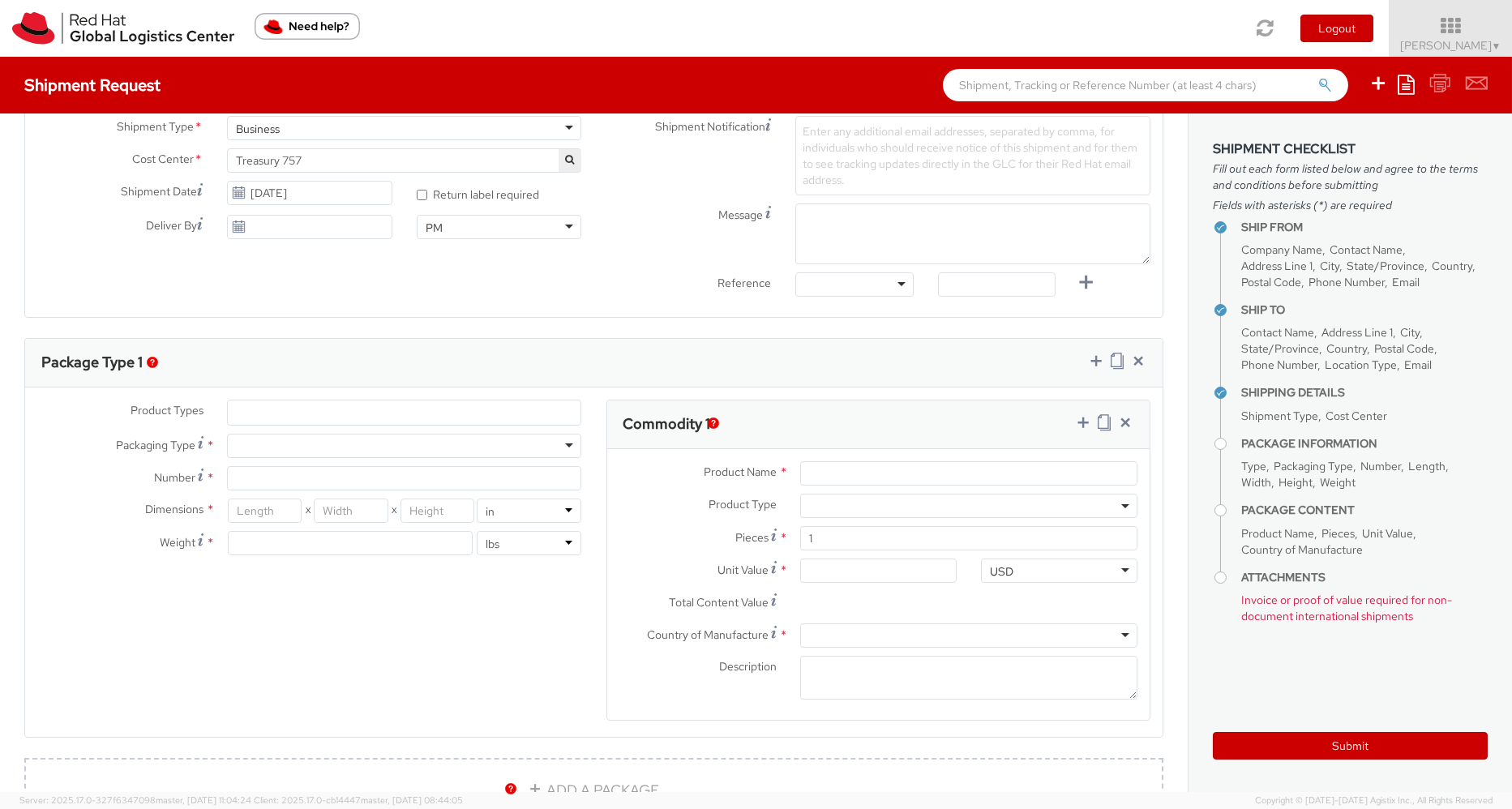
click at [328, 449] on div at bounding box center [404, 446] width 355 height 25
type input "1"
type input "9.5"
type input "12.5"
type input "0.25"
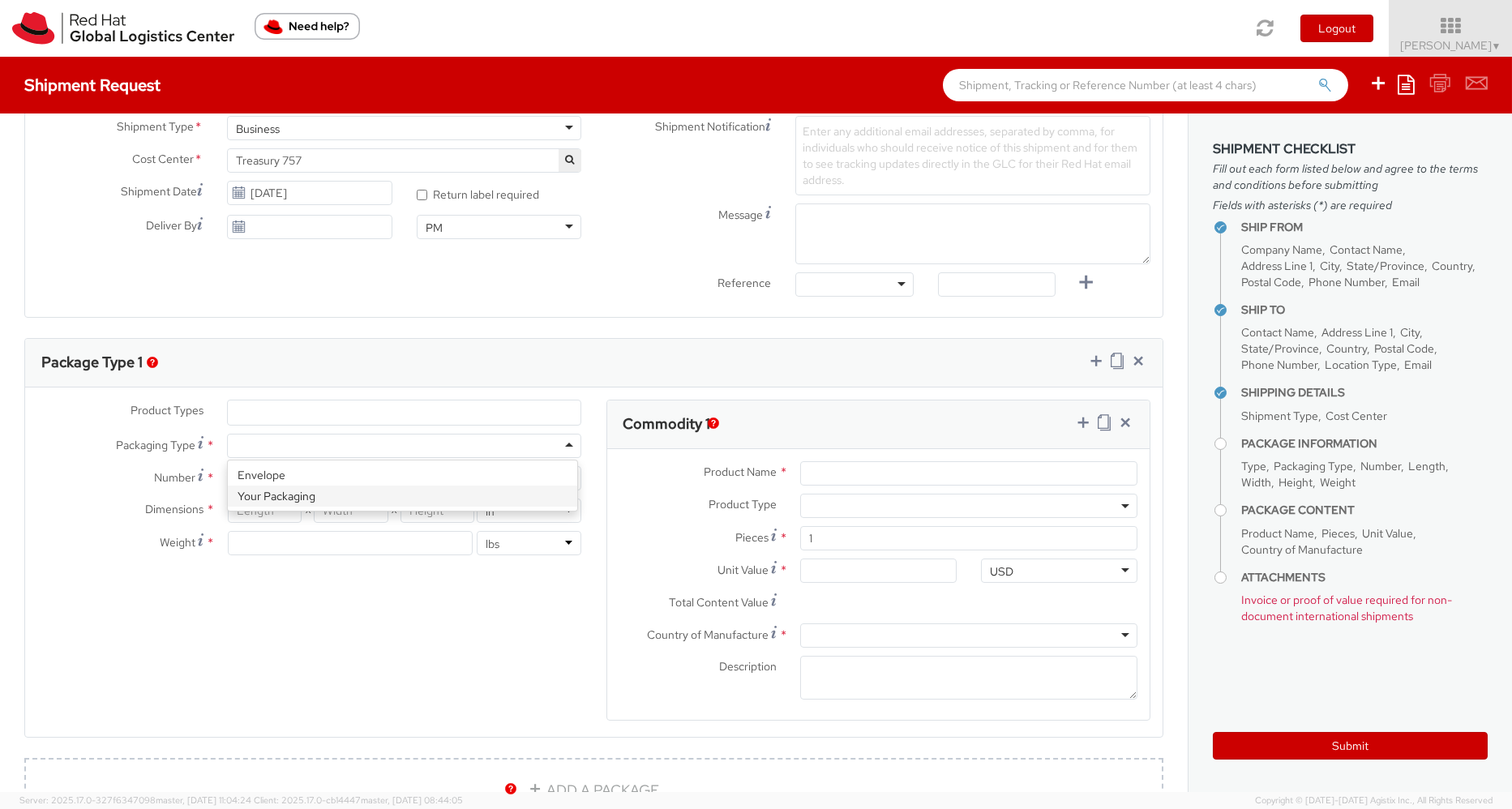
type input "1"
click at [847, 478] on input "Product Name *" at bounding box center [968, 473] width 337 height 25
click at [856, 509] on span at bounding box center [968, 506] width 337 height 25
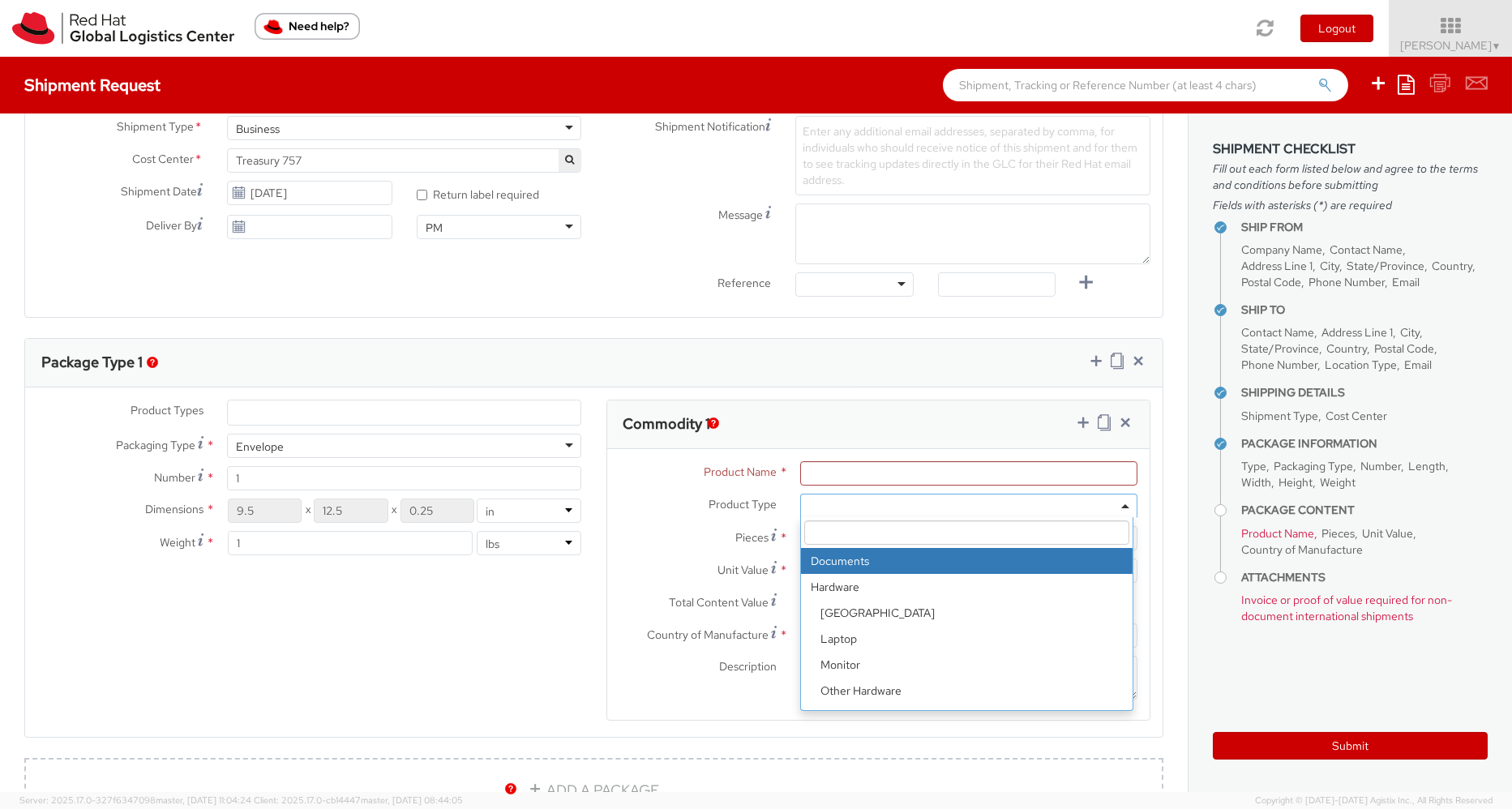
select select "DOCUMENT"
type input "Documents"
type input "1.00"
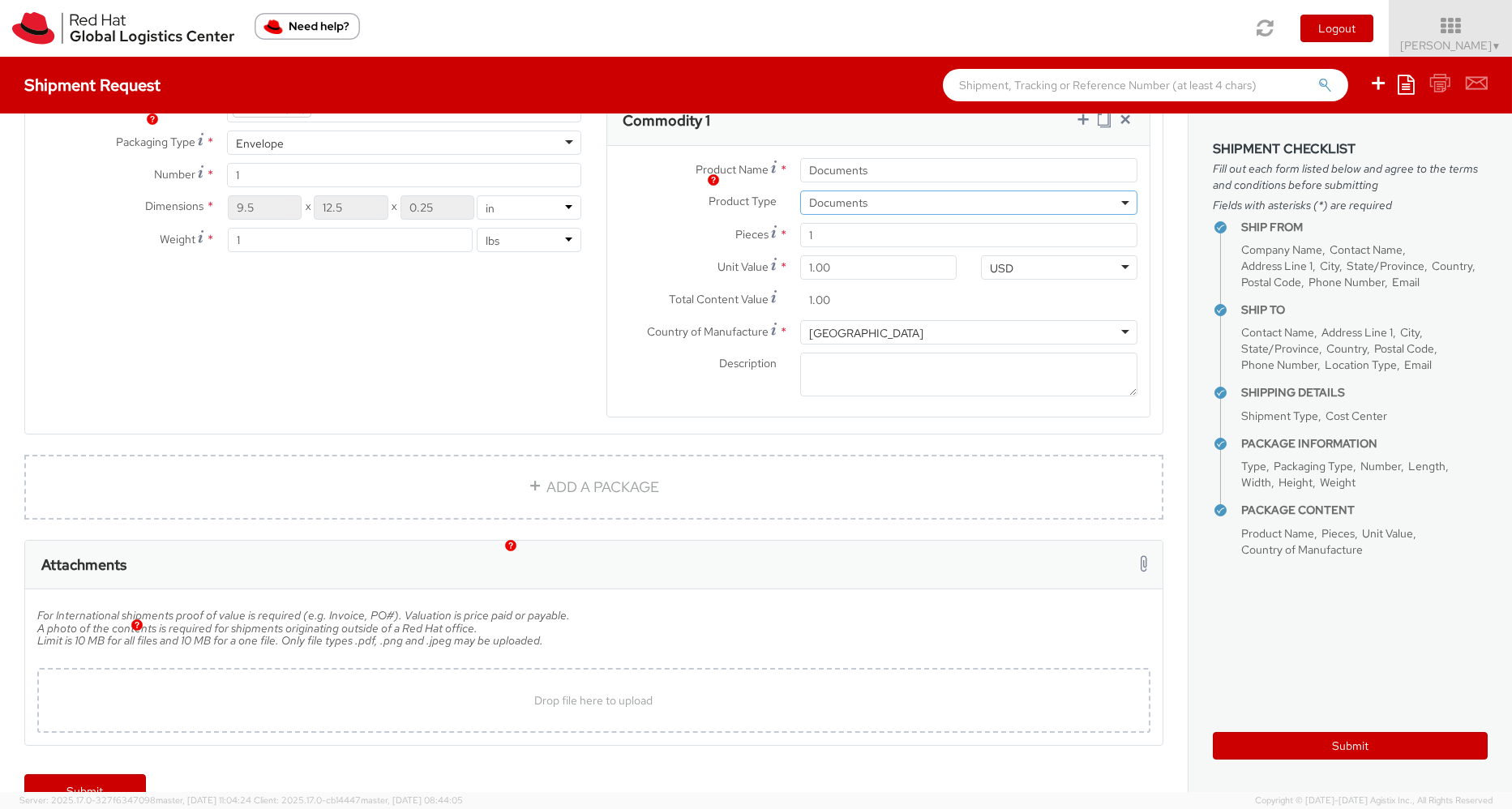
scroll to position [892, 0]
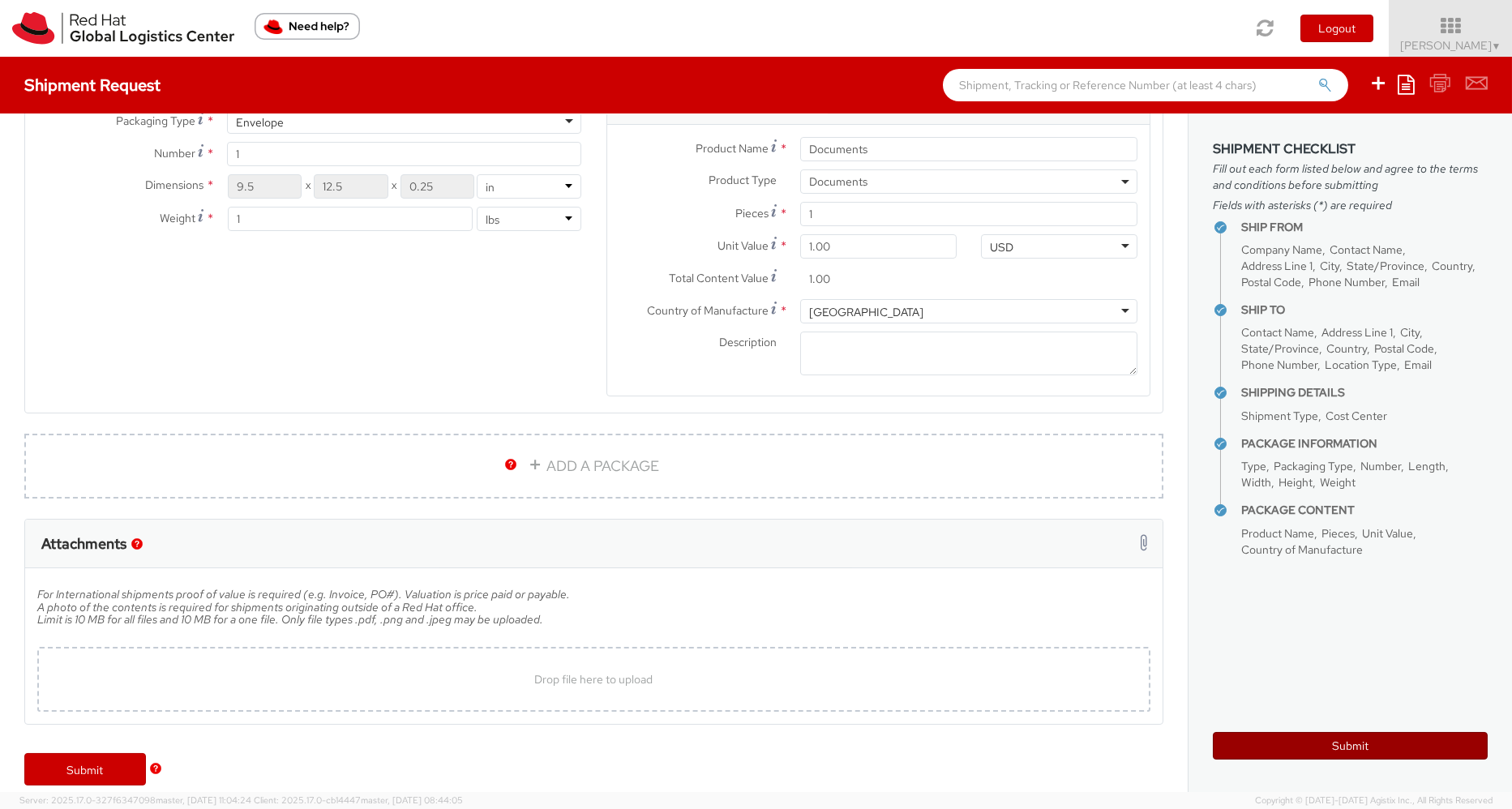
click at [1288, 742] on button "Submit" at bounding box center [1351, 746] width 275 height 27
